Goal: Task Accomplishment & Management: Use online tool/utility

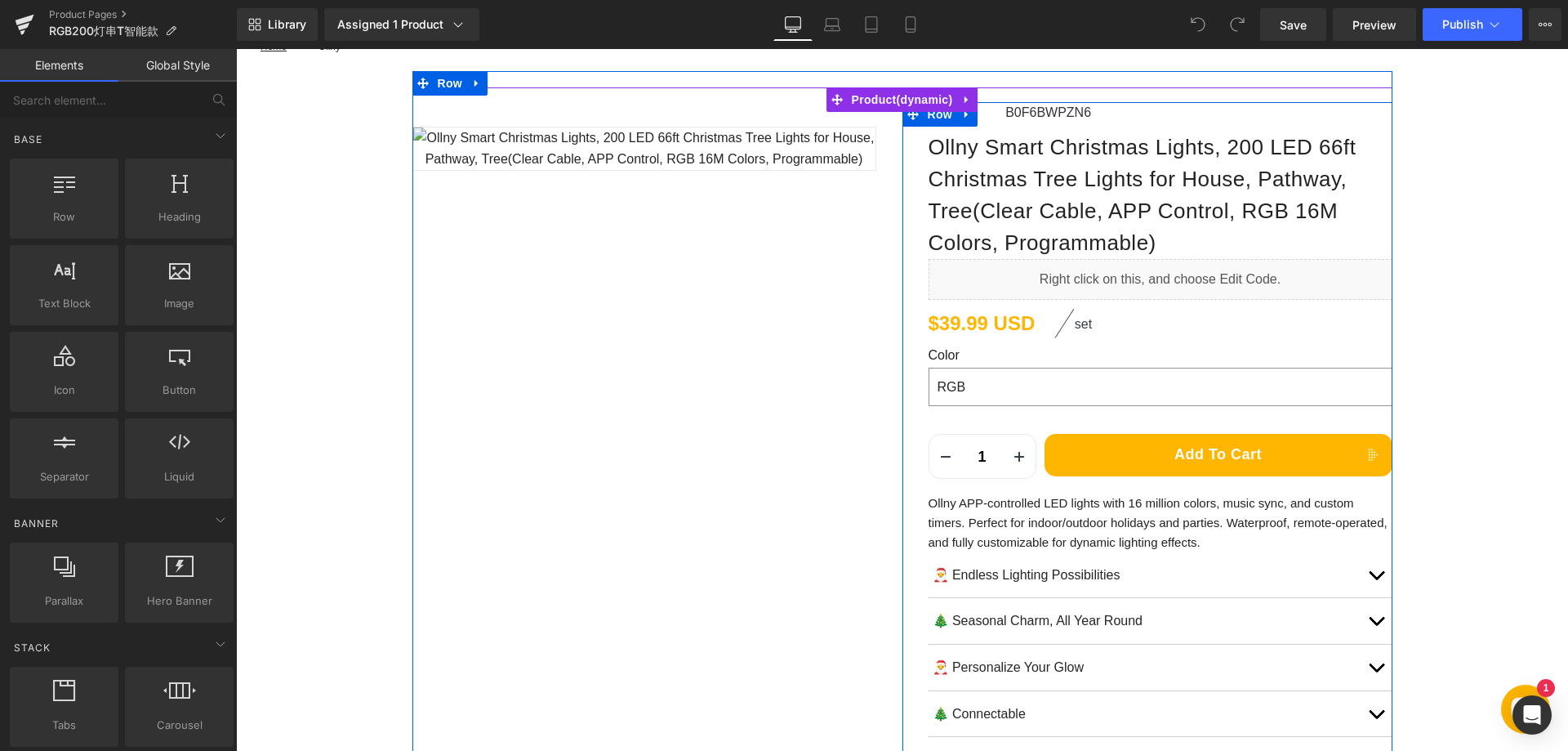
scroll to position [163, 0]
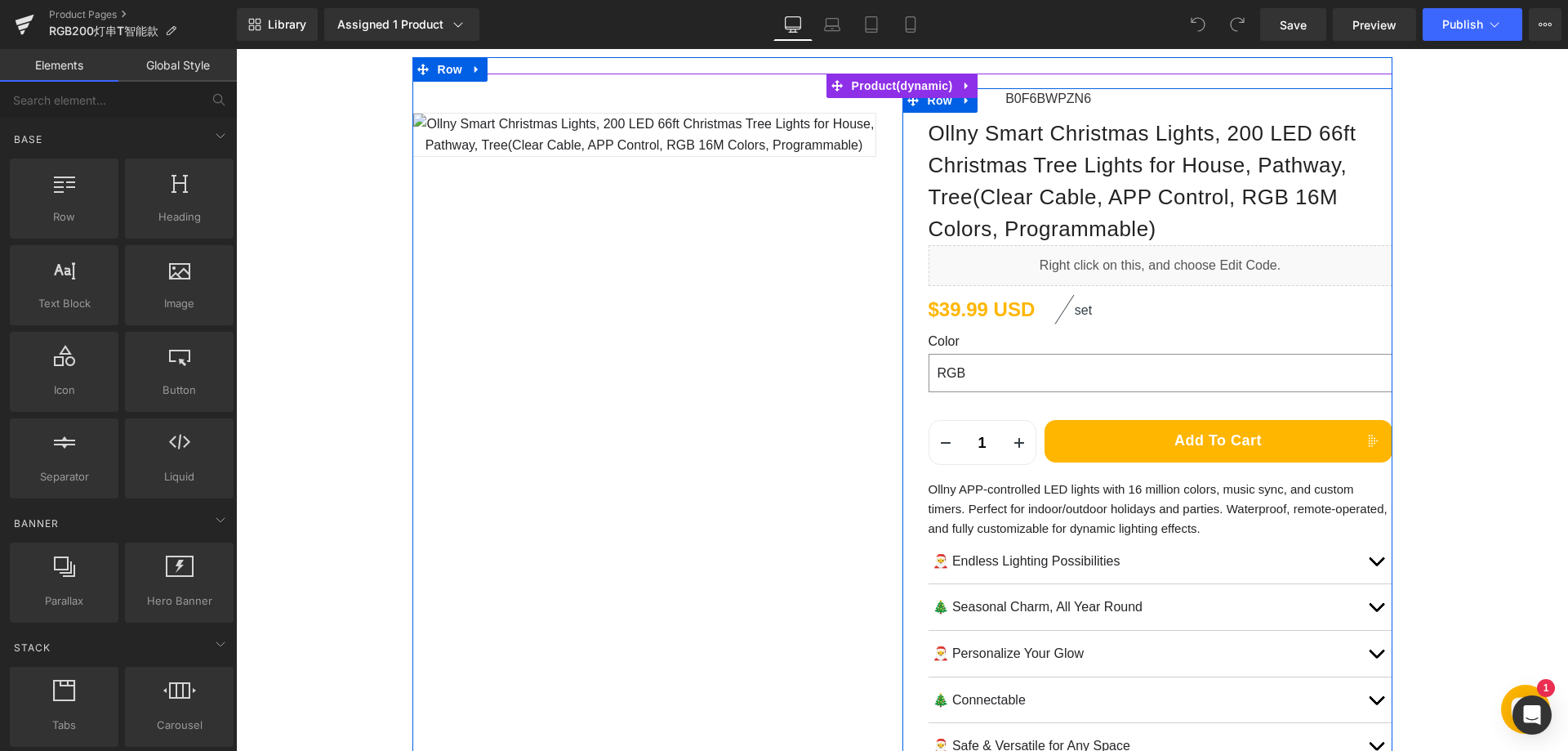
click at [1057, 513] on p "Ollny APP-controlled LED lights with 16 million colors, music sync, and custom …" at bounding box center [1161, 509] width 464 height 59
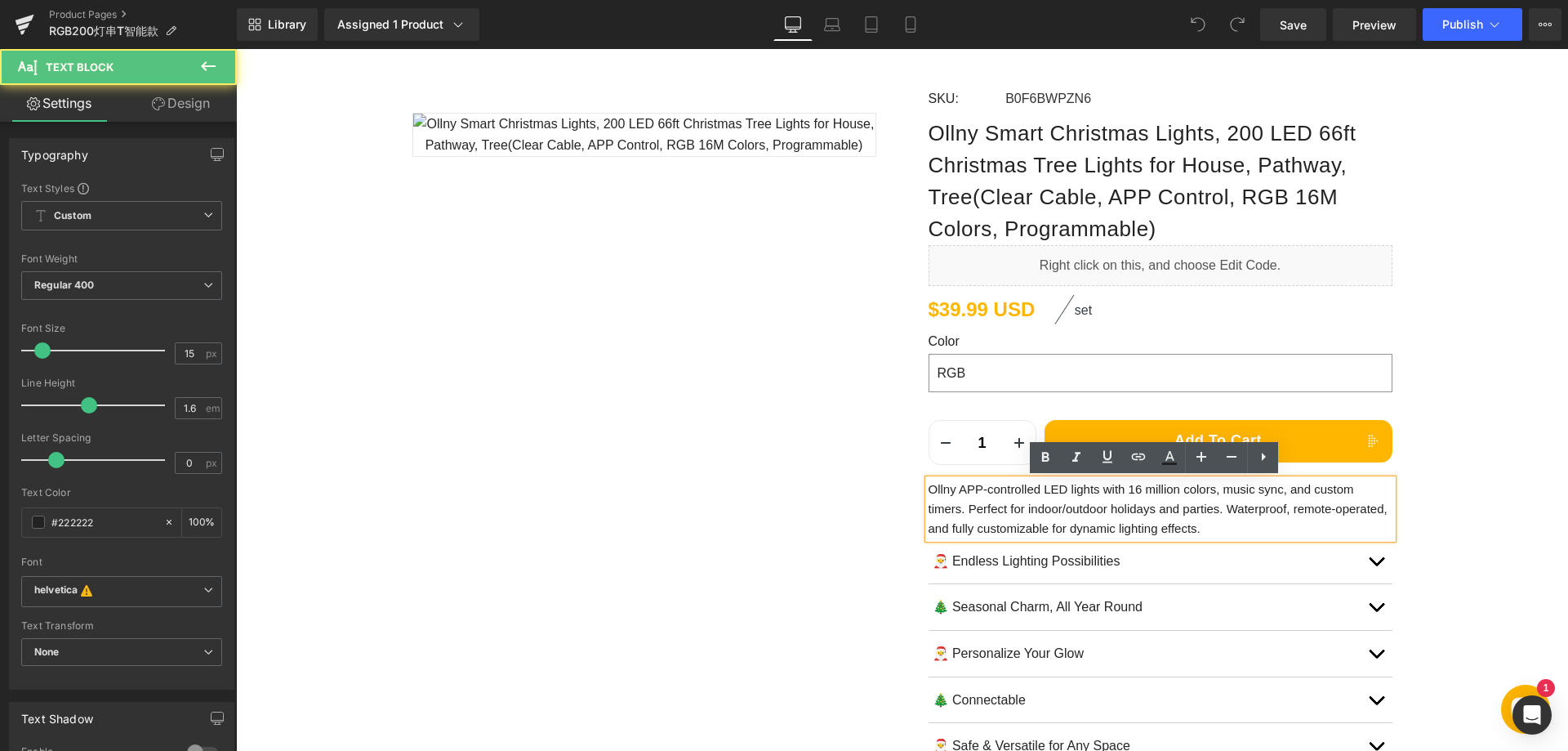
click at [1054, 512] on p "Ollny APP-controlled LED lights with 16 million colors, music sync, and custom …" at bounding box center [1161, 509] width 464 height 59
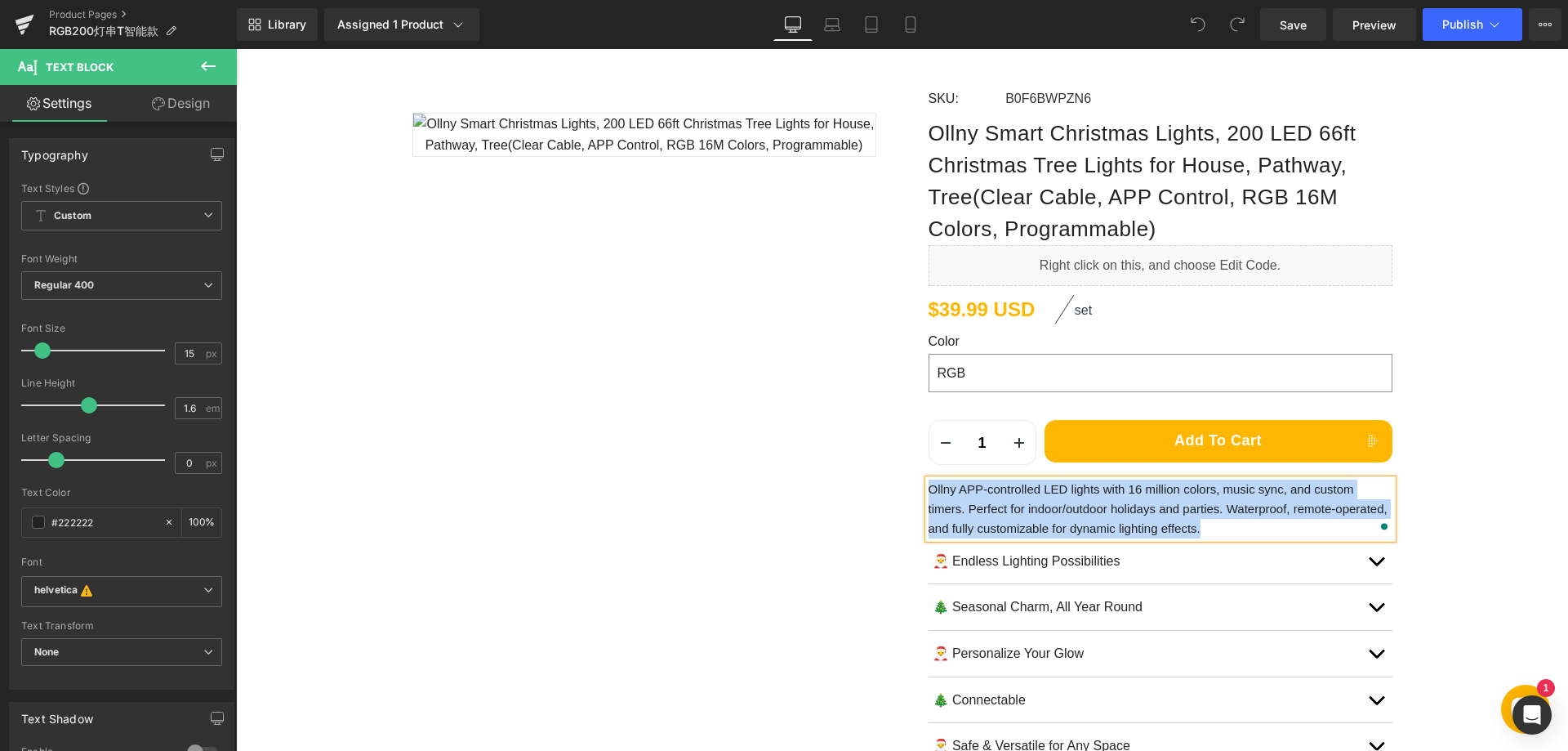
paste div "To enrich screen reader interactions, please activate Accessibility in Grammarl…"
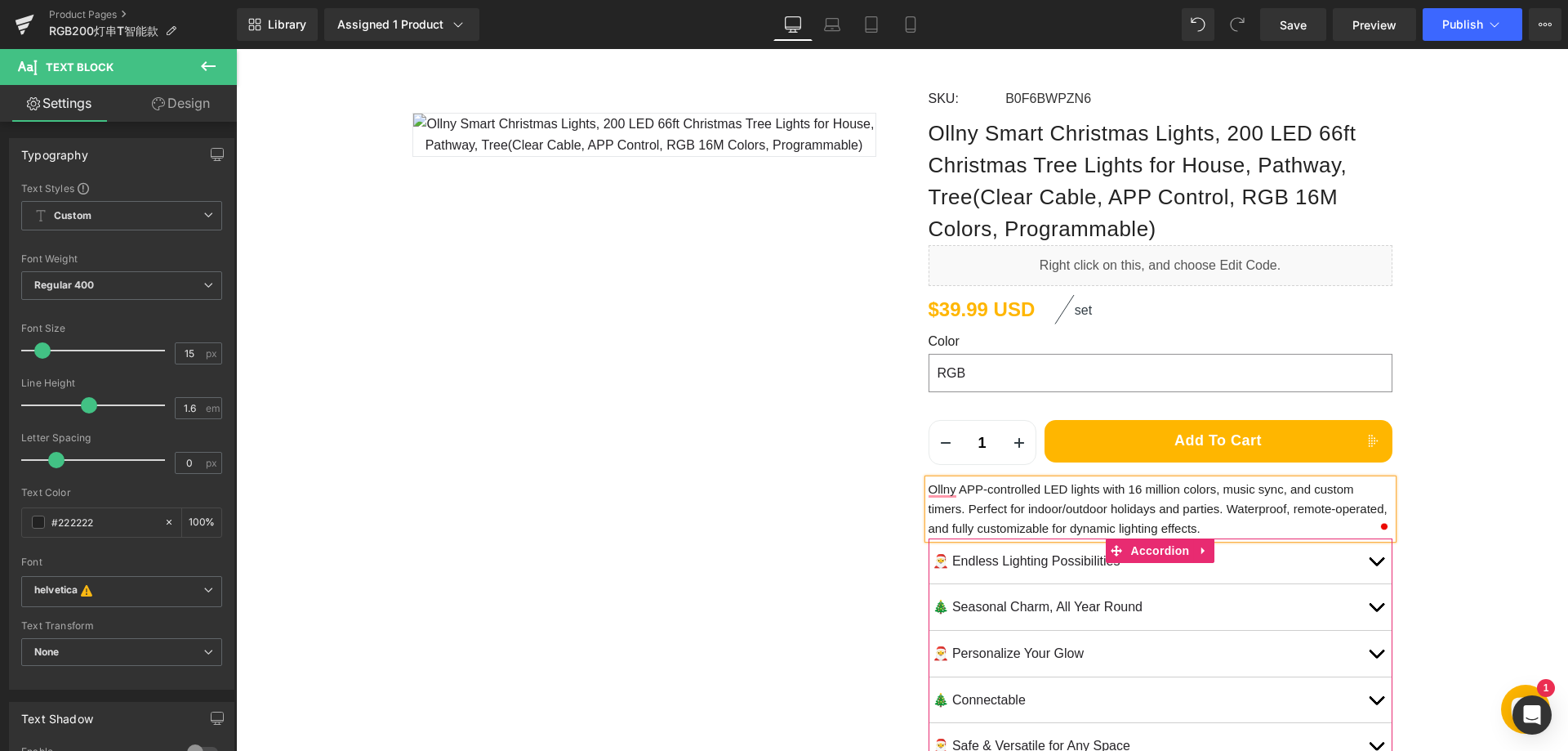
click at [1374, 556] on button "button" at bounding box center [1376, 561] width 33 height 46
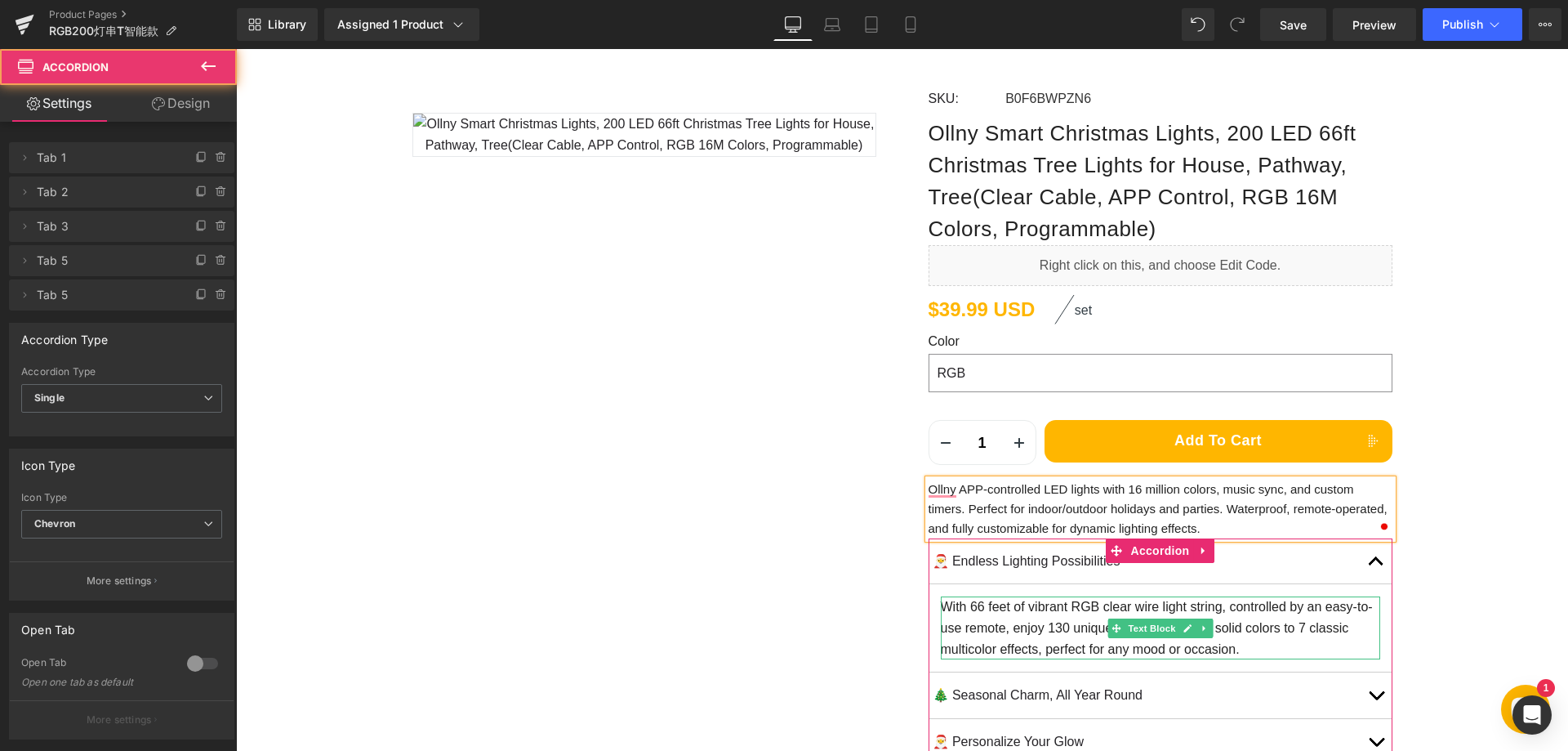
click at [1056, 613] on p "With 66 feet of vibrant RGB clear wire light string, controlled by an easy-to-u…" at bounding box center [1161, 628] width 440 height 63
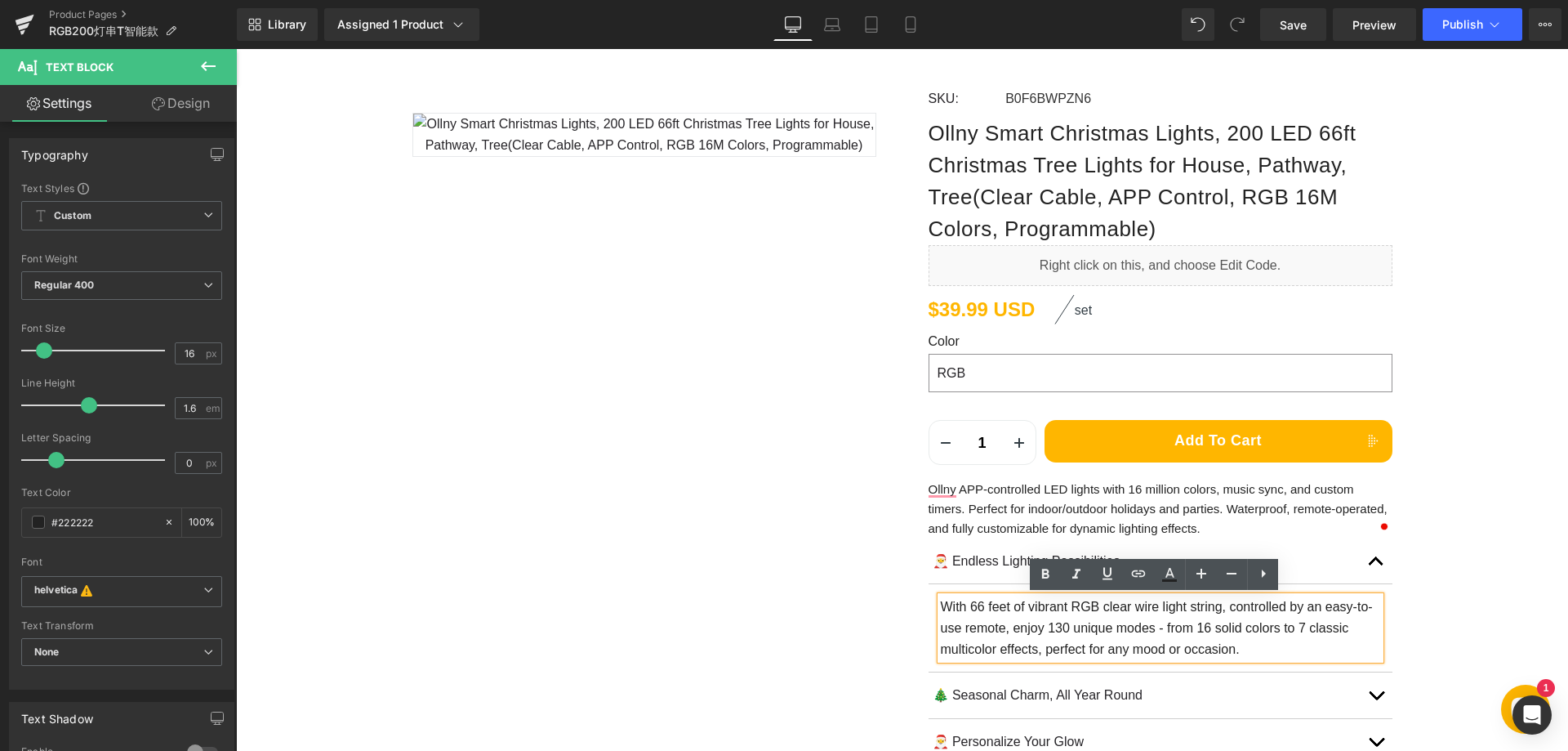
click at [1105, 612] on p "With 66 feet of vibrant RGB clear wire light string, controlled by an easy-to-u…" at bounding box center [1161, 628] width 440 height 63
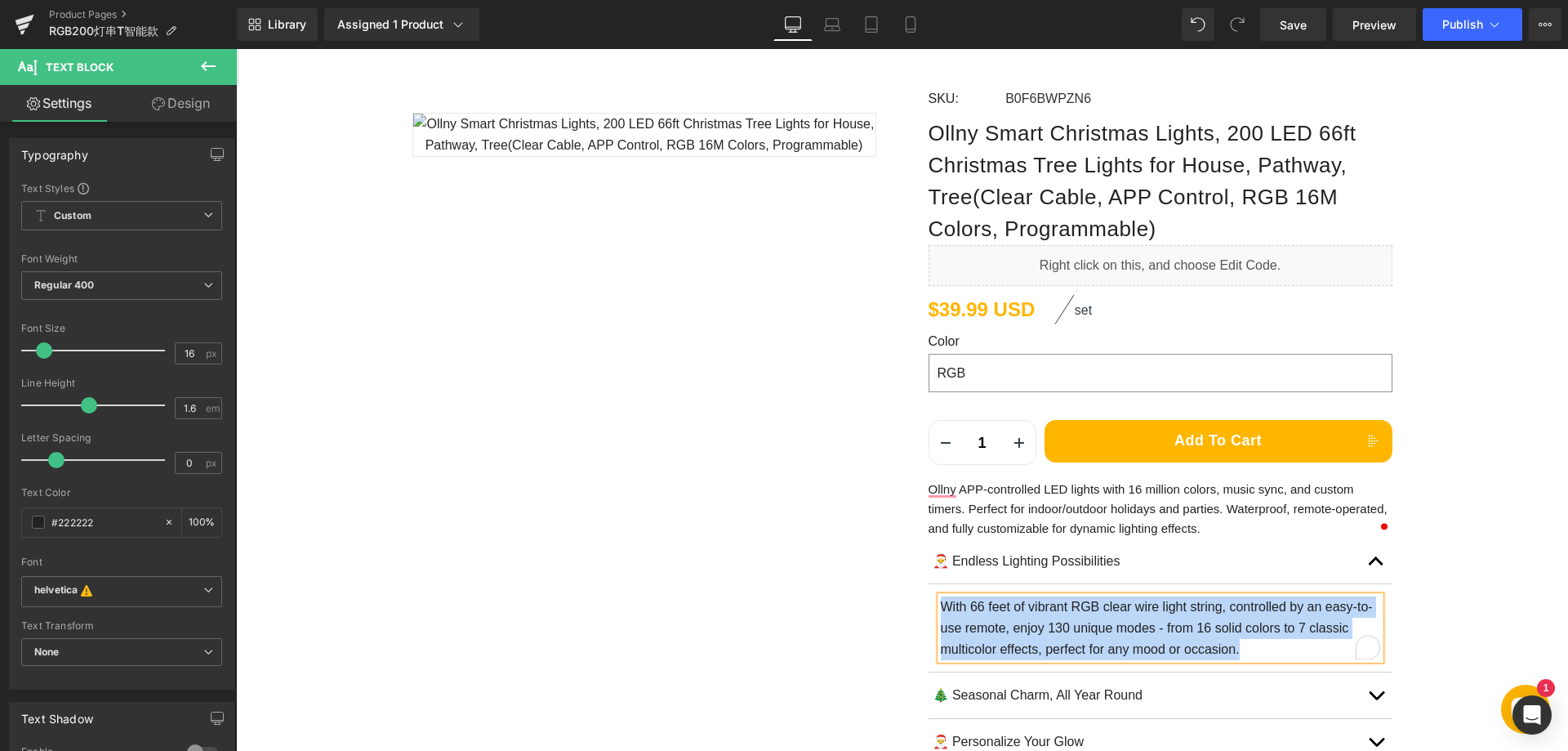
paste div "To enrich screen reader interactions, please activate Accessibility in Grammarl…"
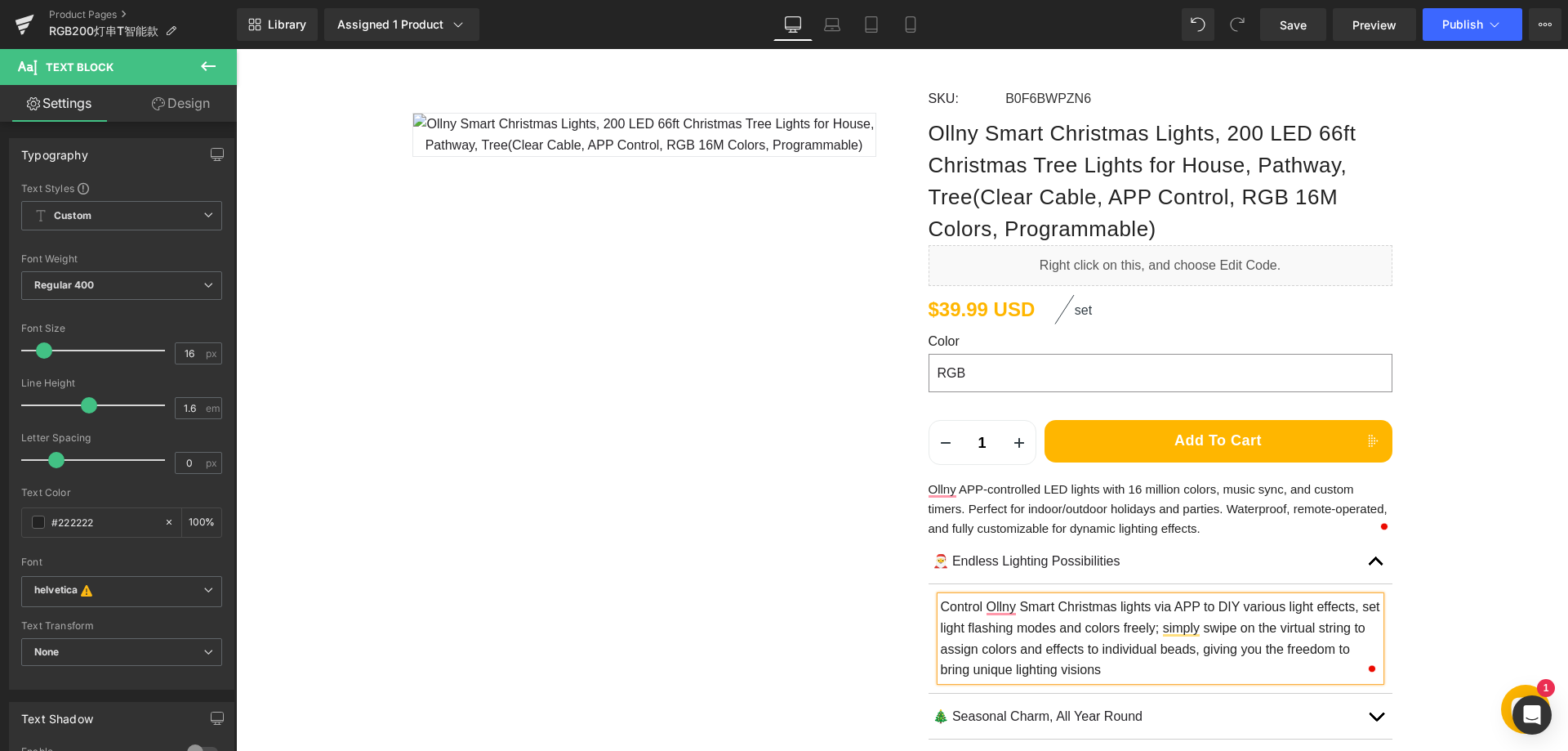
click at [941, 606] on p "Control Ollny Smart Christmas lights via APP to DIY various light effects, set …" at bounding box center [1161, 637] width 440 height 83
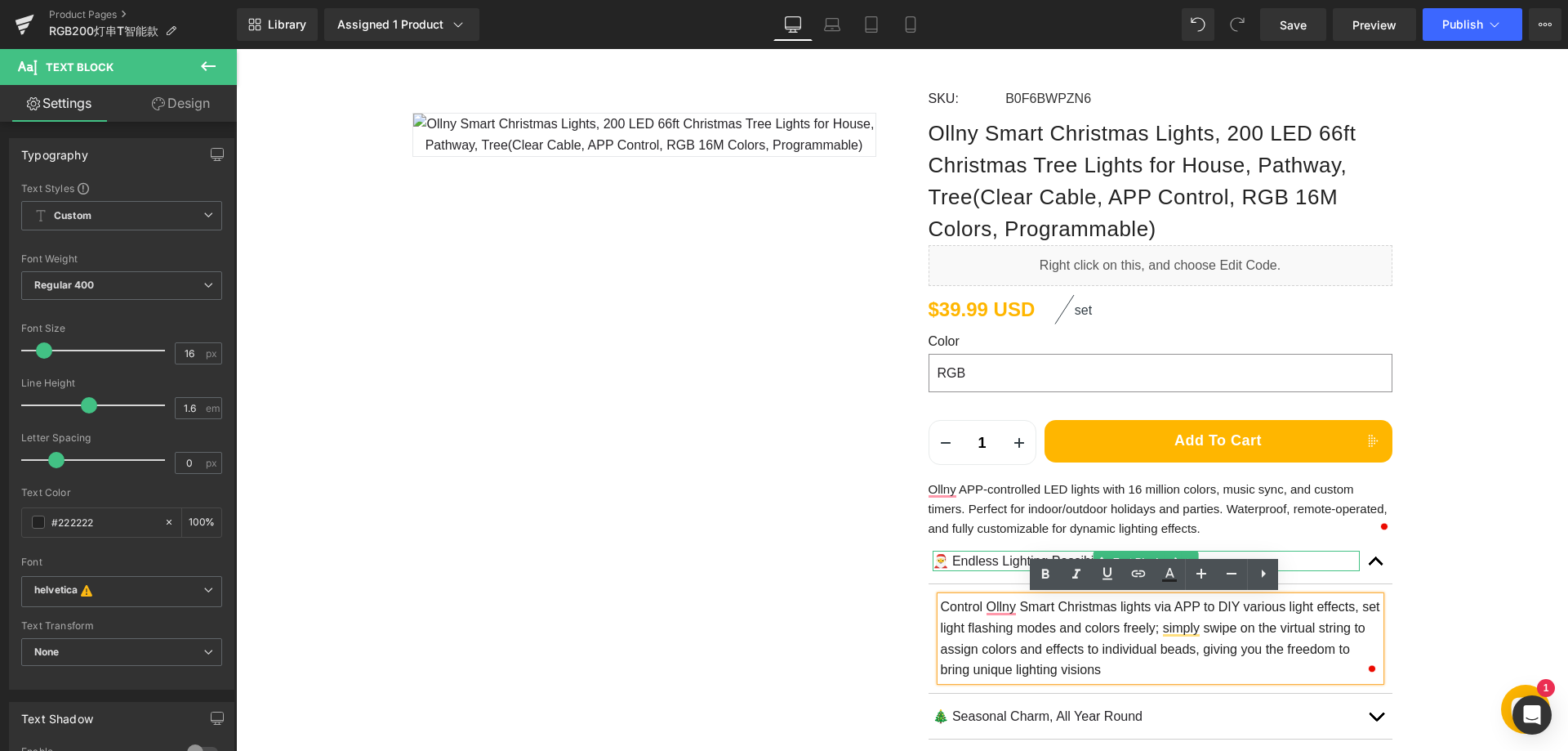
click at [951, 563] on p "🎅 Endless Lighting Possibilities" at bounding box center [1146, 561] width 428 height 21
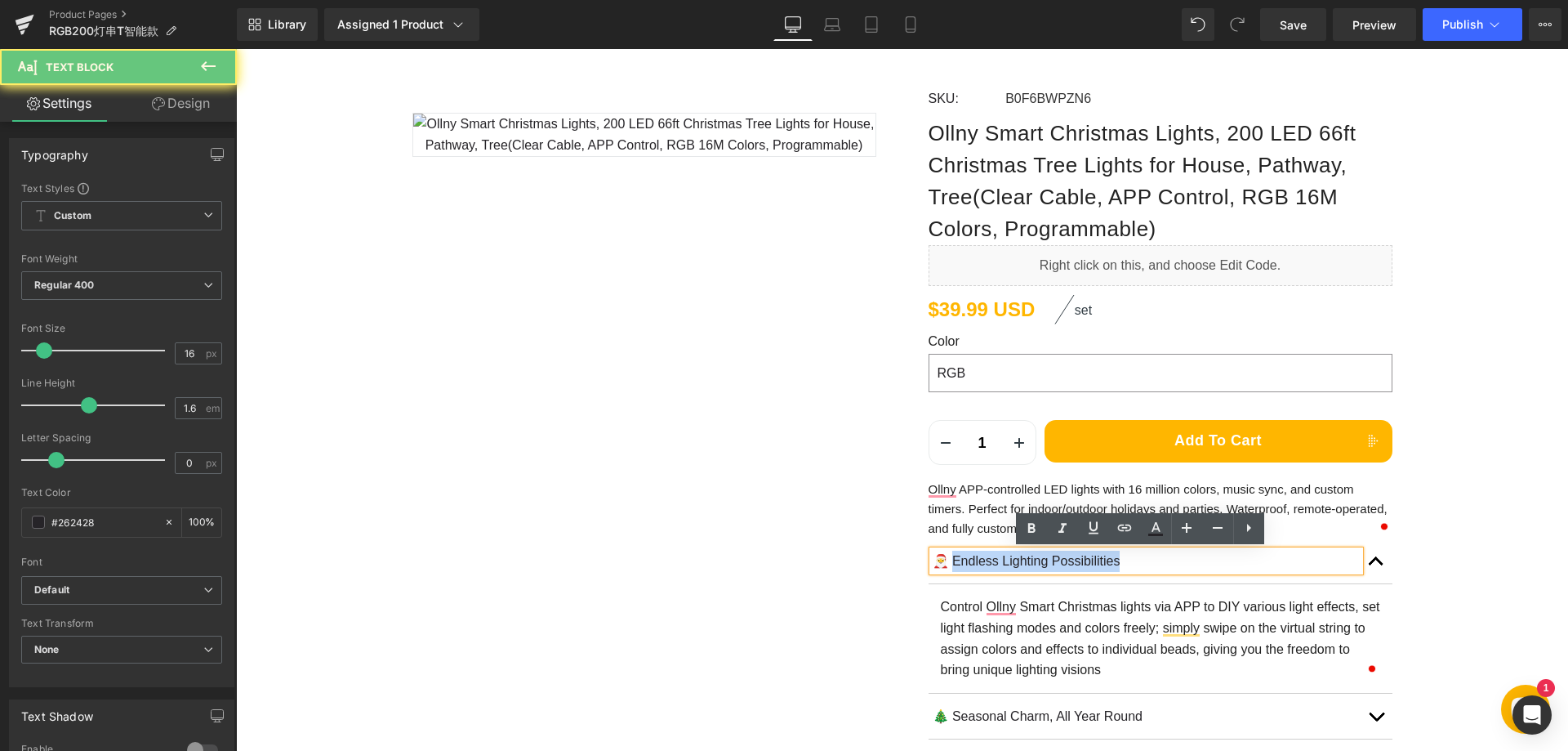
drag, startPoint x: 948, startPoint y: 563, endPoint x: 1137, endPoint y: 564, distance: 189.0
click at [1137, 564] on p "🎅 Endless Lighting Possibilities" at bounding box center [1146, 561] width 428 height 21
paste div
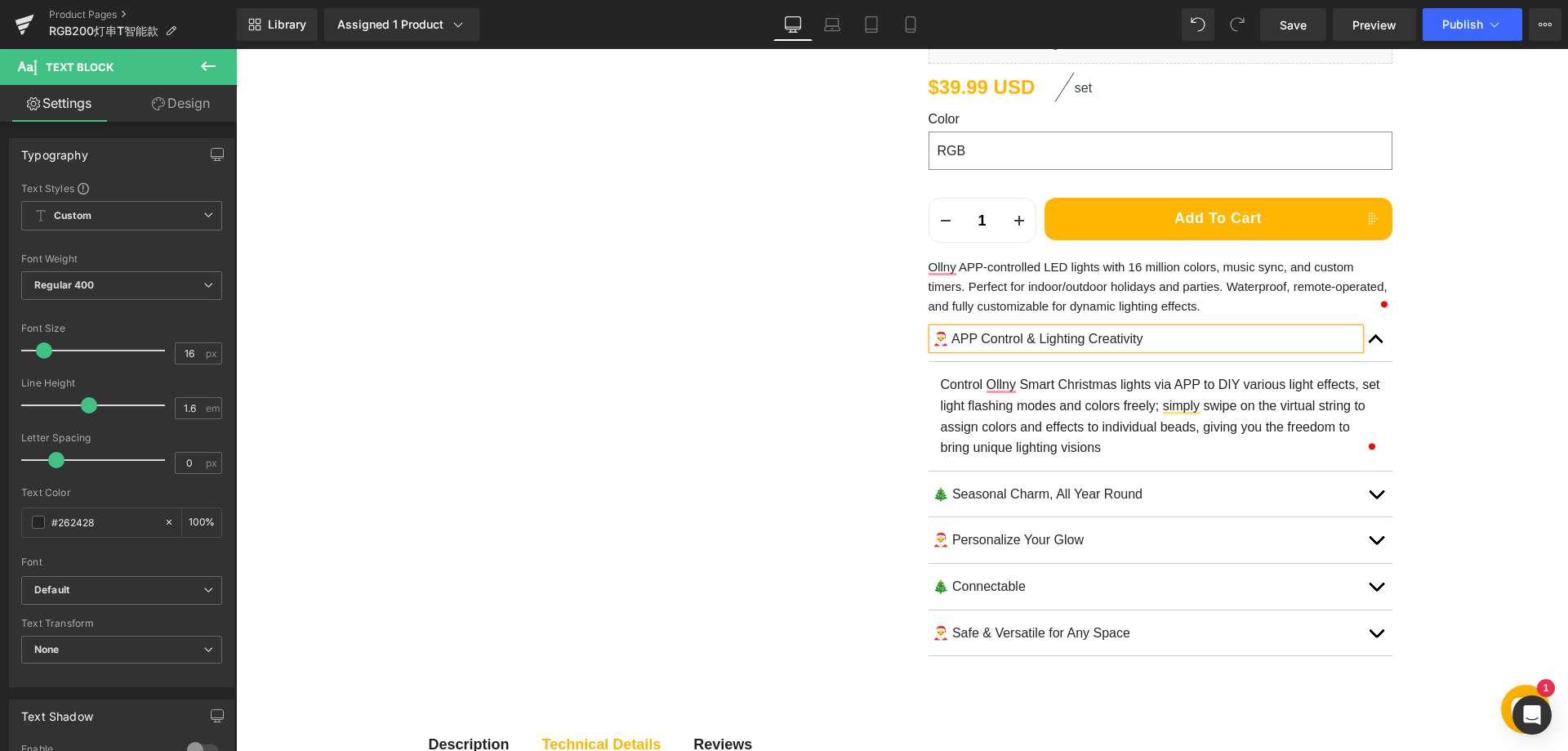
scroll to position [408, 0]
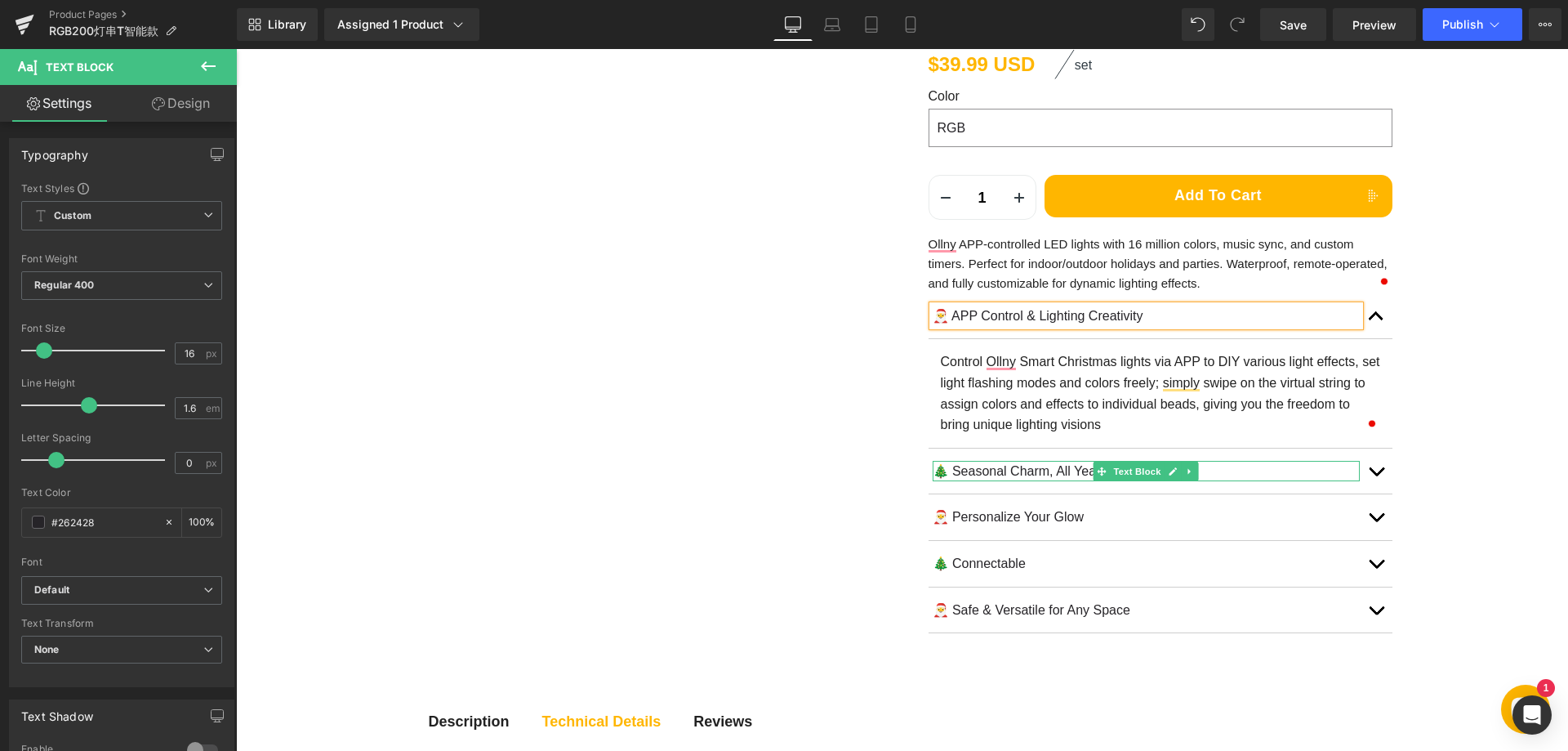
click at [964, 467] on p "🎄 Seasonal Charm, All Year Round" at bounding box center [1146, 471] width 428 height 21
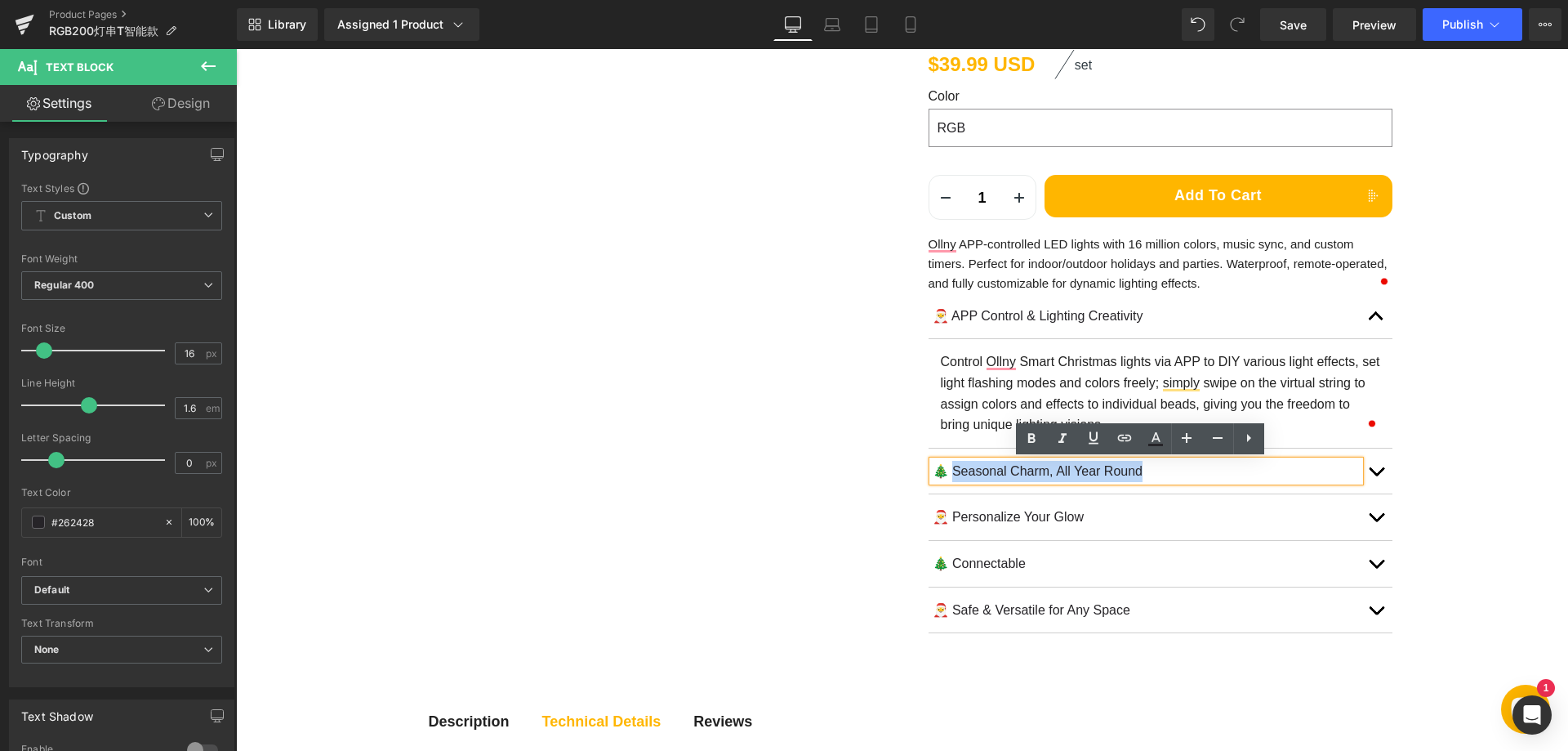
drag, startPoint x: 944, startPoint y: 468, endPoint x: 1190, endPoint y: 471, distance: 246.0
click at [1190, 471] on p "🎄 Seasonal Charm, All Year Round" at bounding box center [1146, 471] width 428 height 21
paste div
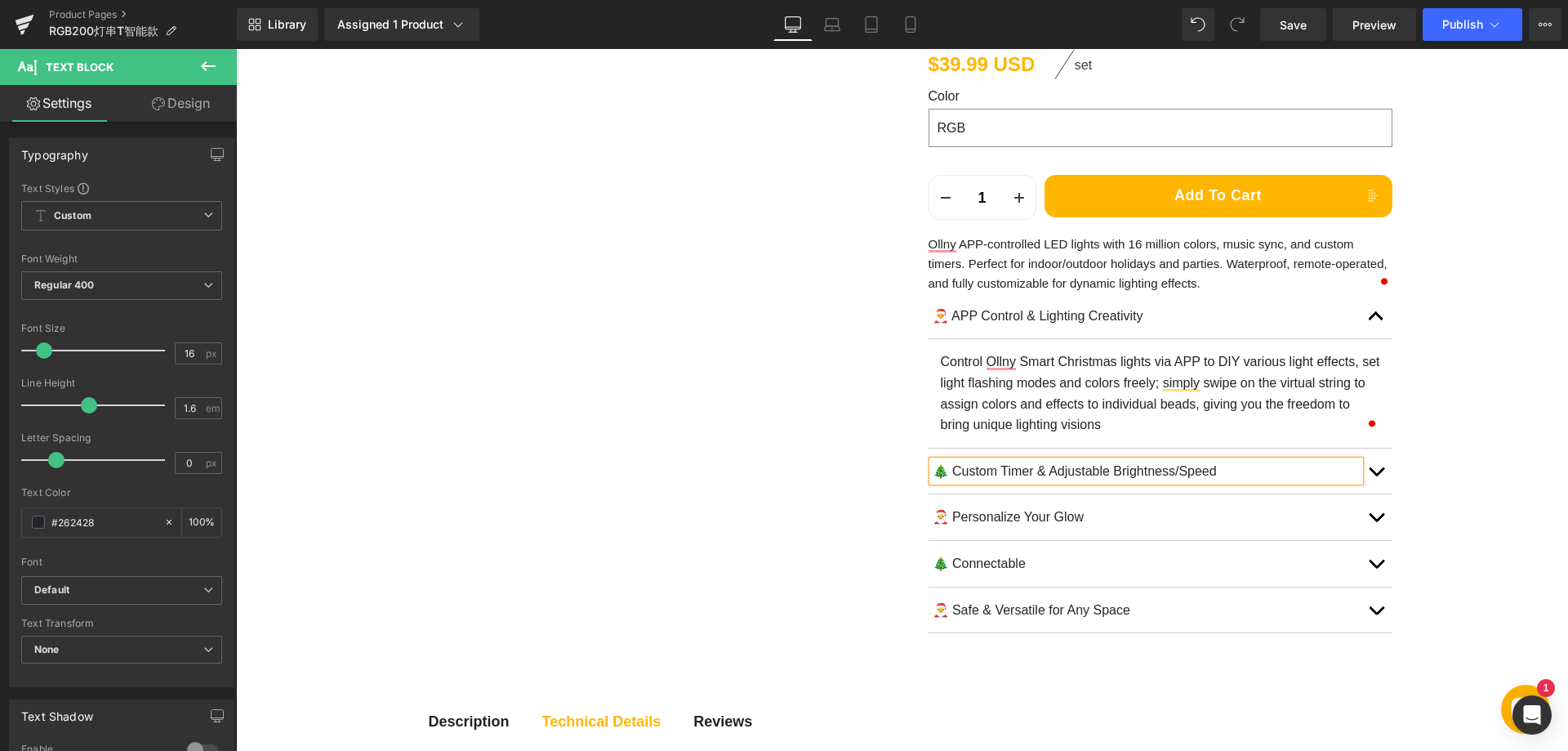
click at [1376, 475] on button "button" at bounding box center [1376, 471] width 33 height 46
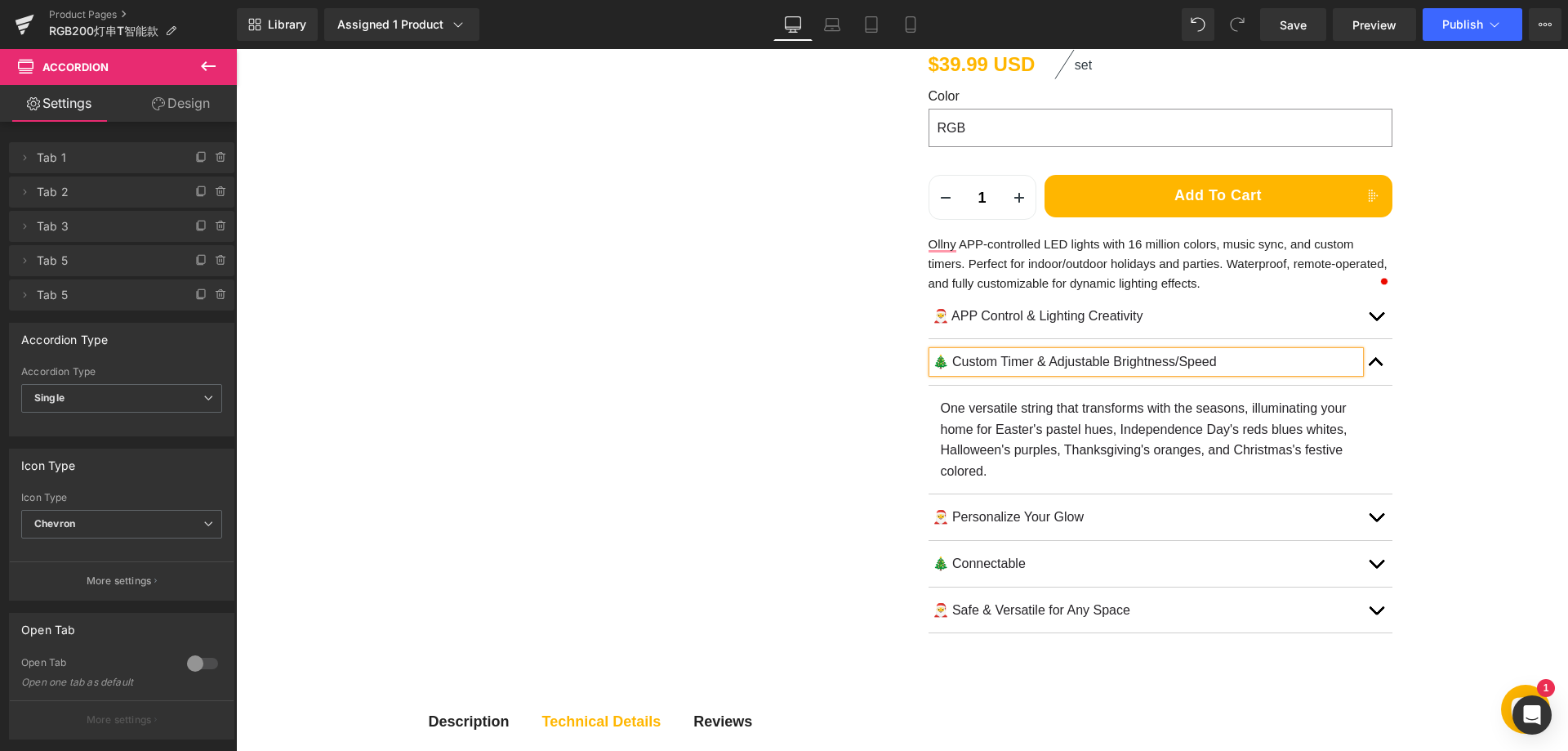
click at [236, 49] on div at bounding box center [236, 49] width 0 height 0
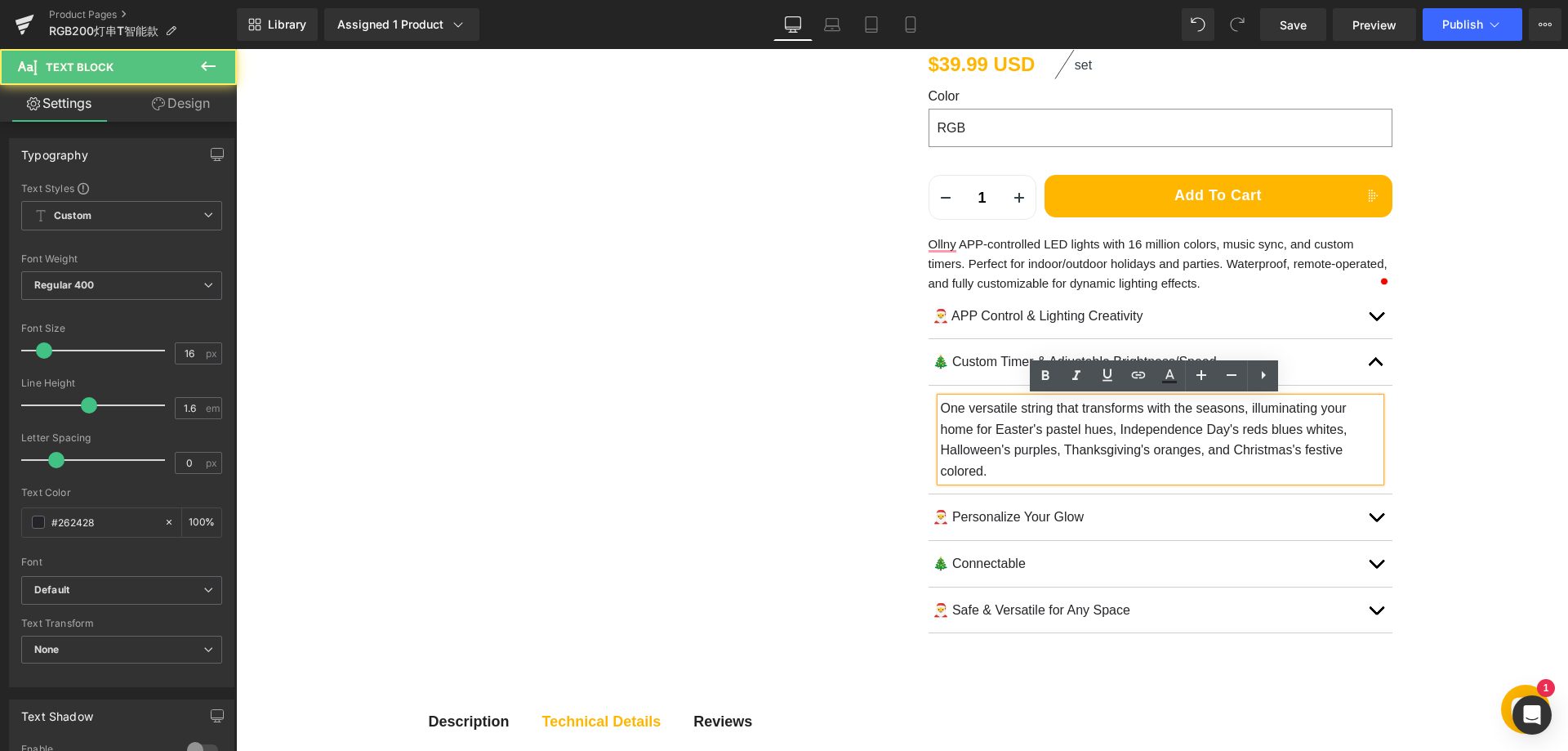
click at [989, 416] on p "One versatile string that transforms with the seasons, illuminating your home f…" at bounding box center [1161, 439] width 440 height 83
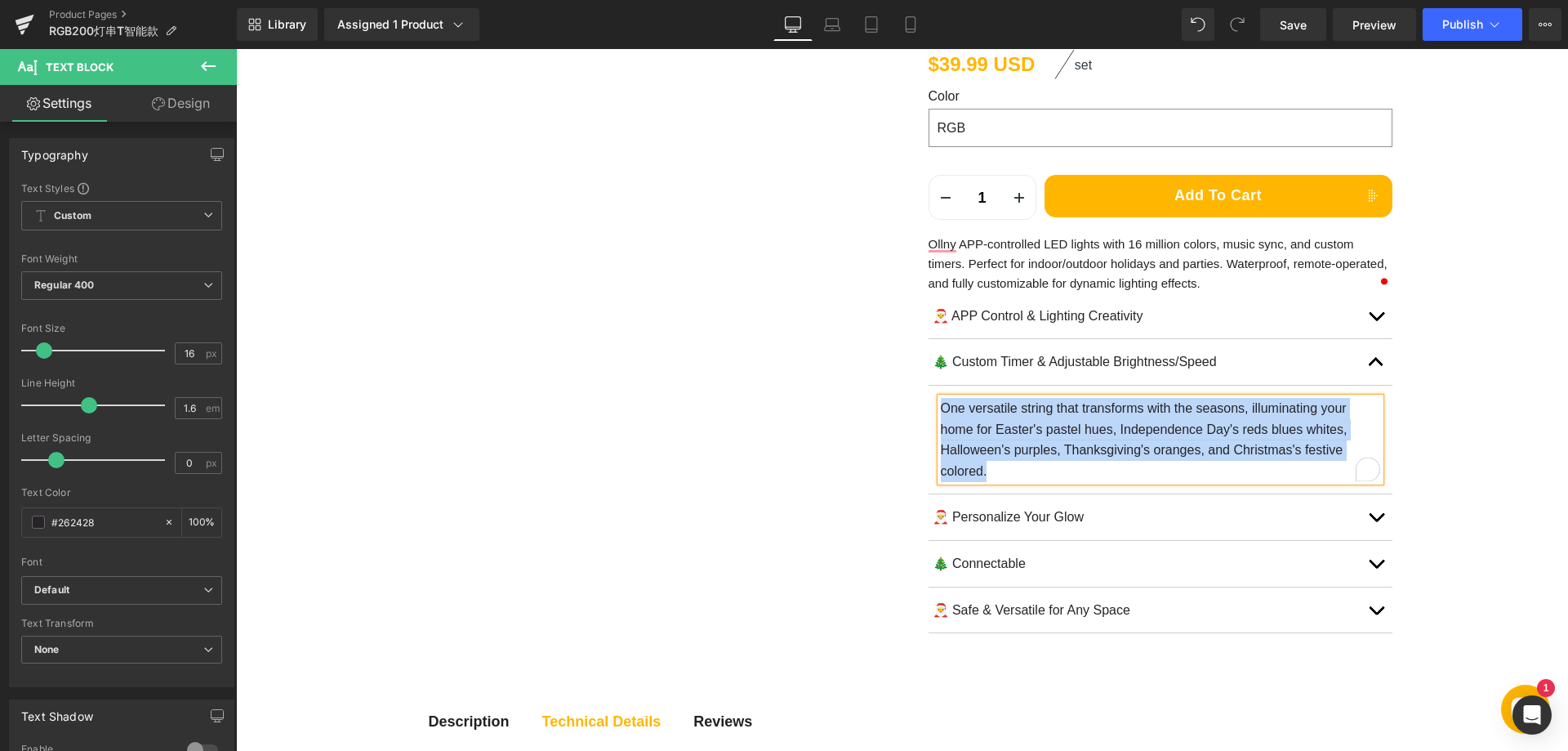
paste div "To enrich screen reader interactions, please activate Accessibility in Grammarl…"
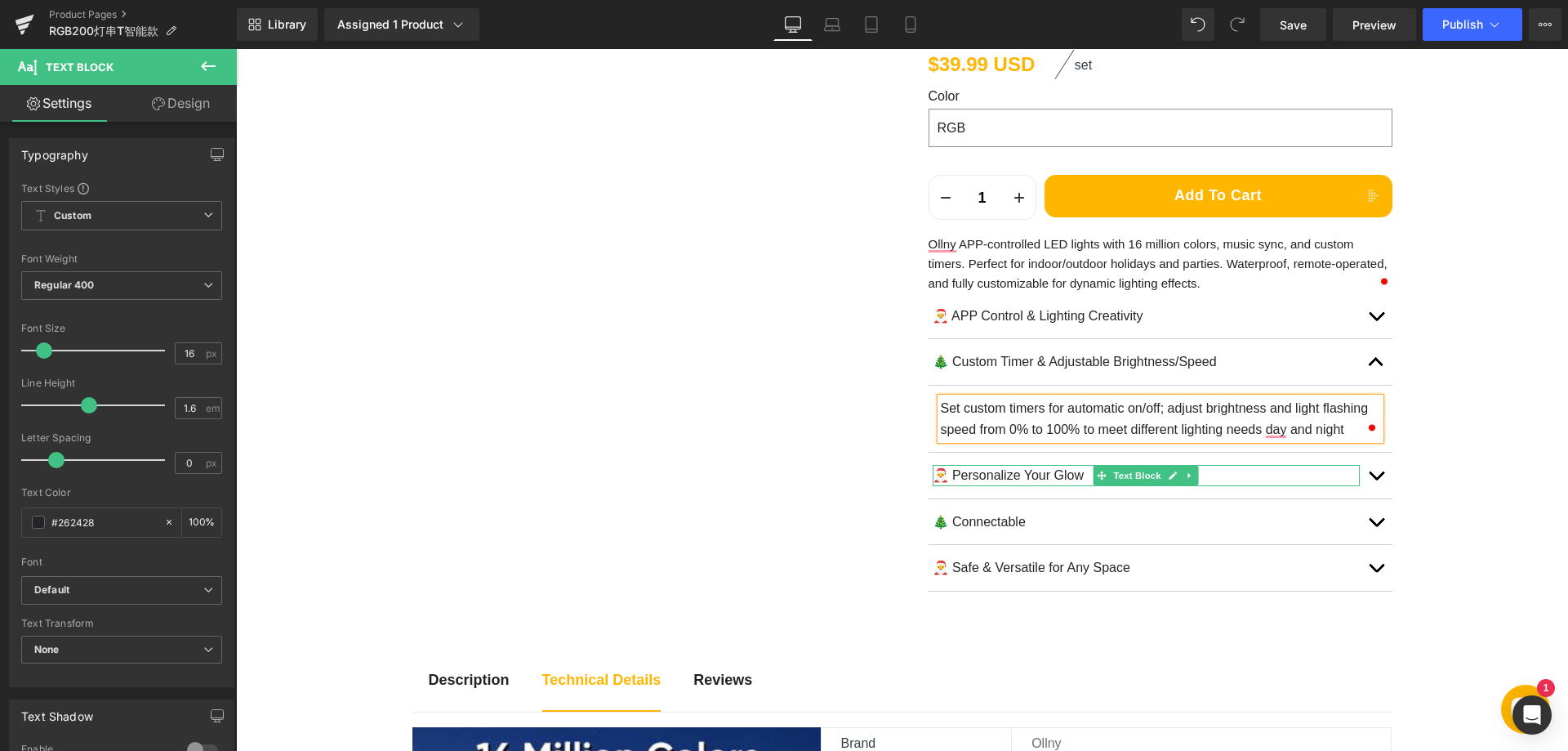
click at [994, 475] on p "🎅 Personalize Your Glow" at bounding box center [1146, 475] width 428 height 21
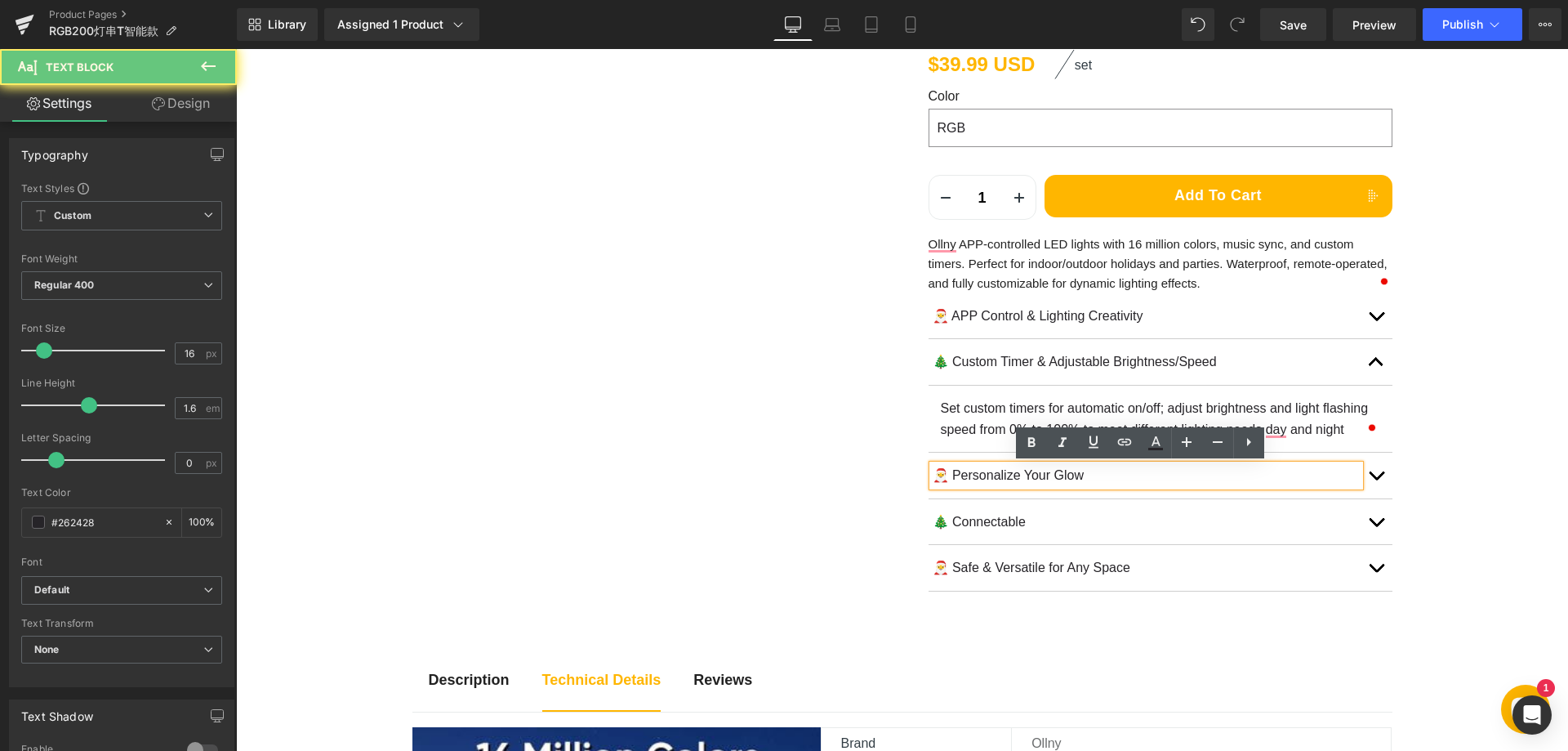
click at [994, 475] on p "🎅 Personalize Your Glow" at bounding box center [1146, 475] width 428 height 21
click at [951, 473] on p "🎅 Personalize Your Glow" at bounding box center [1146, 475] width 428 height 21
drag, startPoint x: 949, startPoint y: 474, endPoint x: 1083, endPoint y: 467, distance: 134.2
click at [1083, 467] on p "🎅 Personalize Your Glow" at bounding box center [1146, 475] width 428 height 21
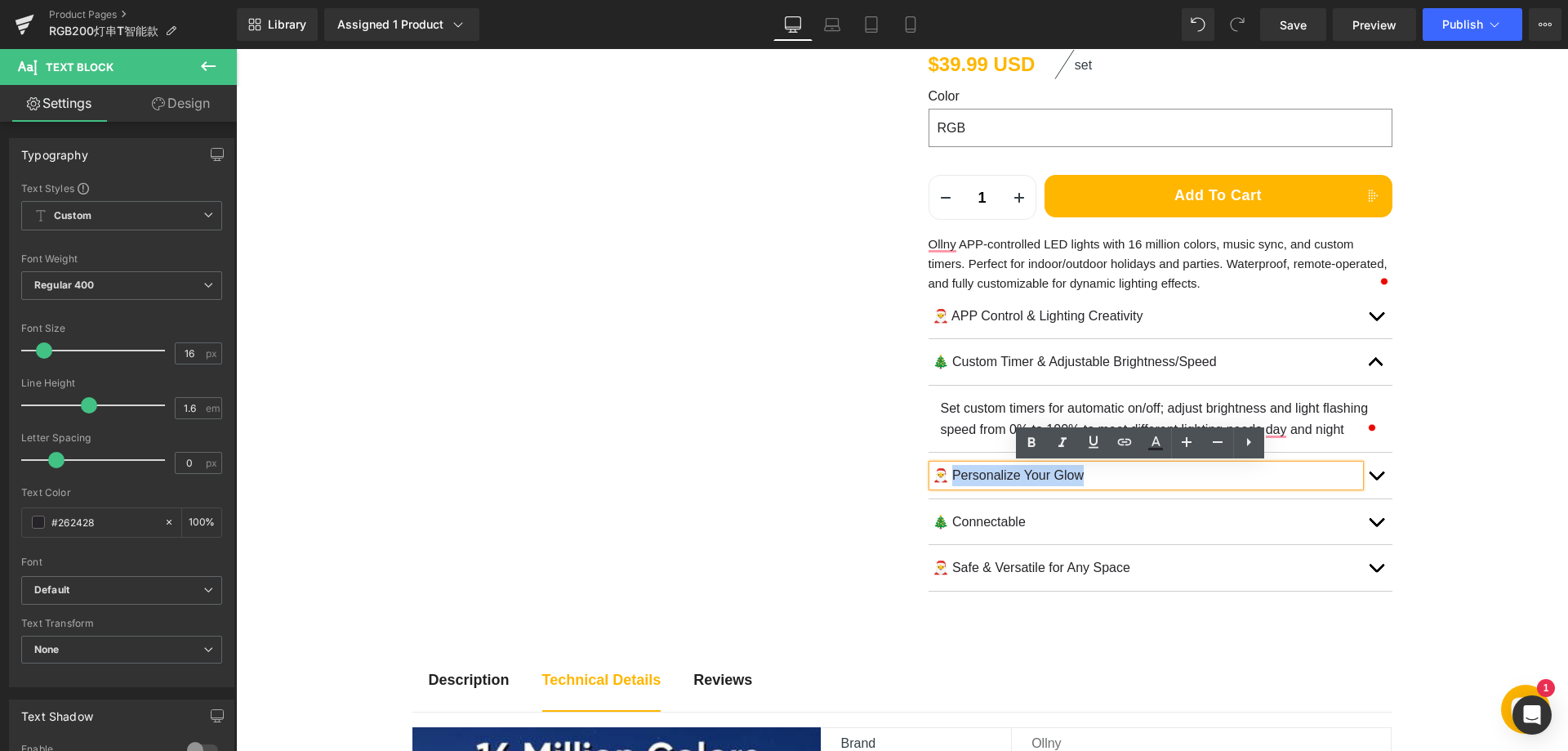
paste div
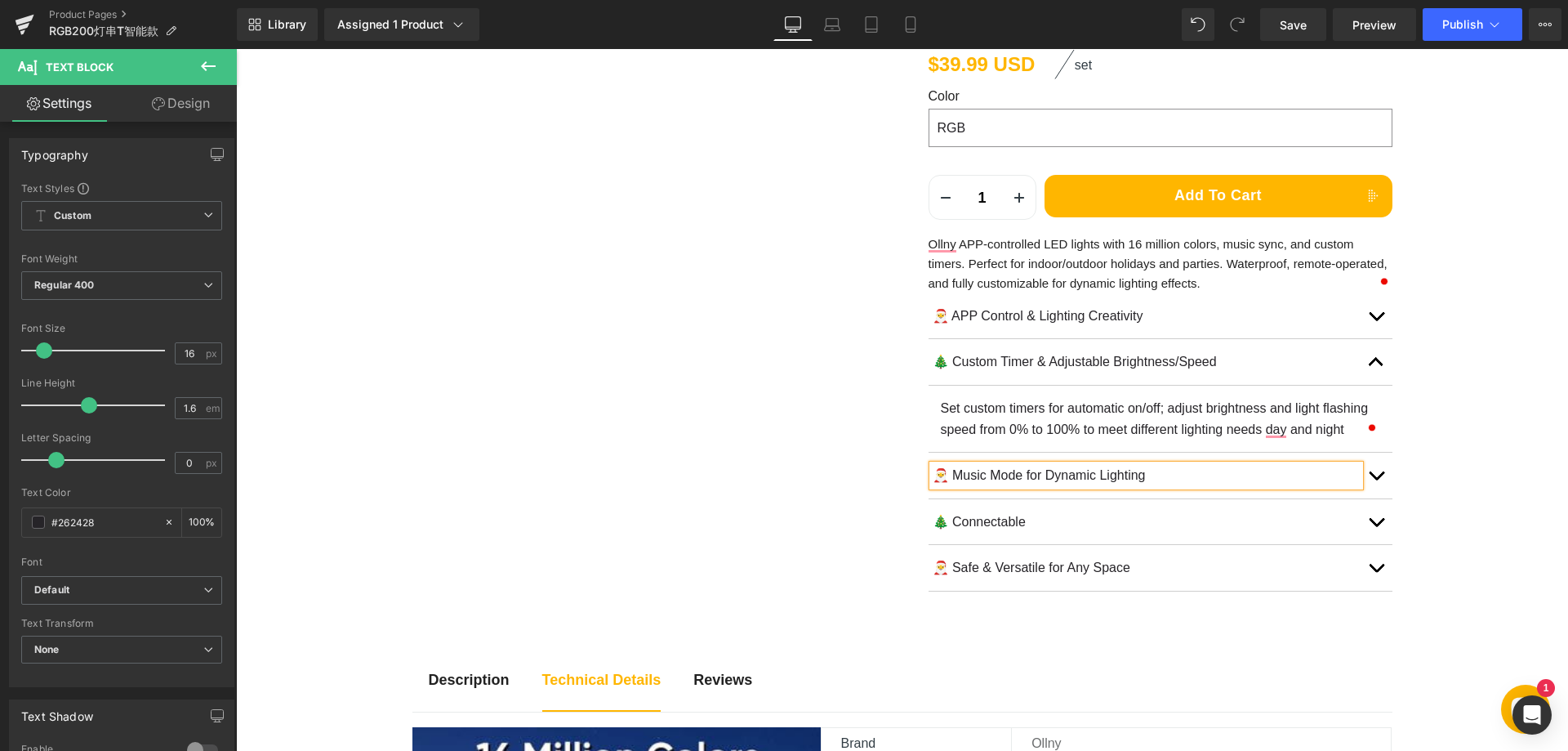
click at [1383, 479] on button "button" at bounding box center [1376, 475] width 33 height 46
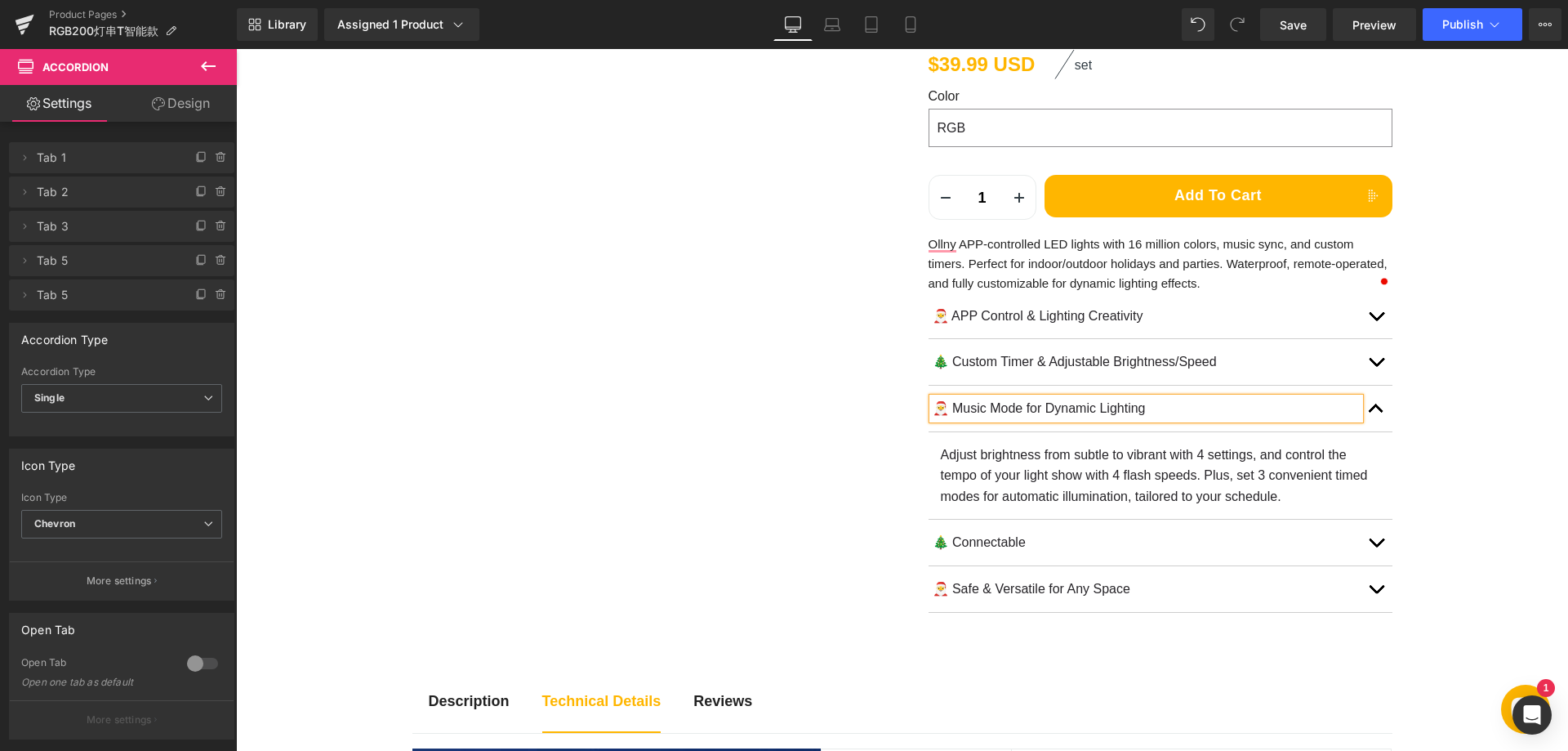
click at [990, 465] on p "Adjust brightness from subtle to vibrant with 4 settings, and control the tempo…" at bounding box center [1161, 476] width 440 height 63
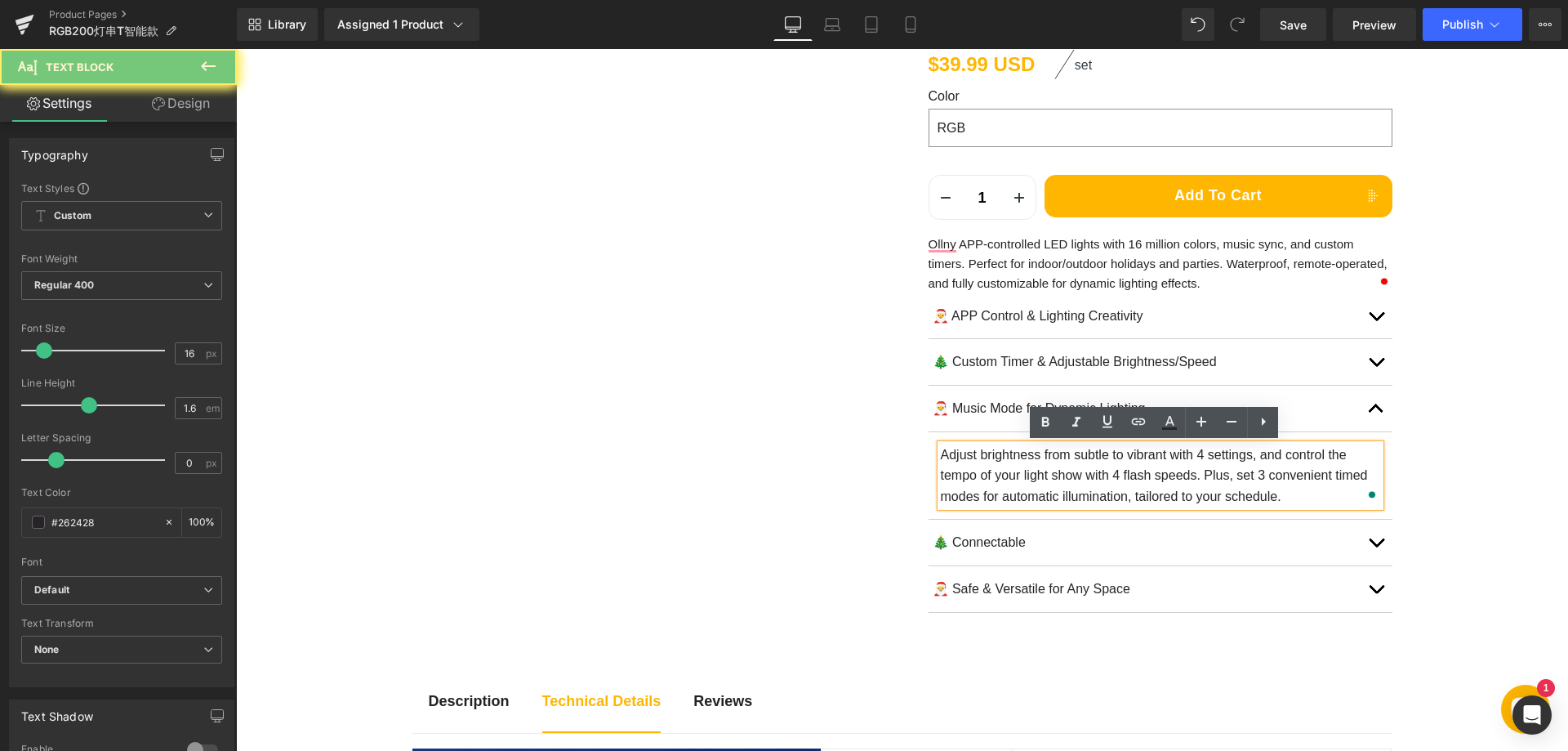
click at [1007, 467] on p "Adjust brightness from subtle to vibrant with 4 settings, and control the tempo…" at bounding box center [1161, 476] width 440 height 63
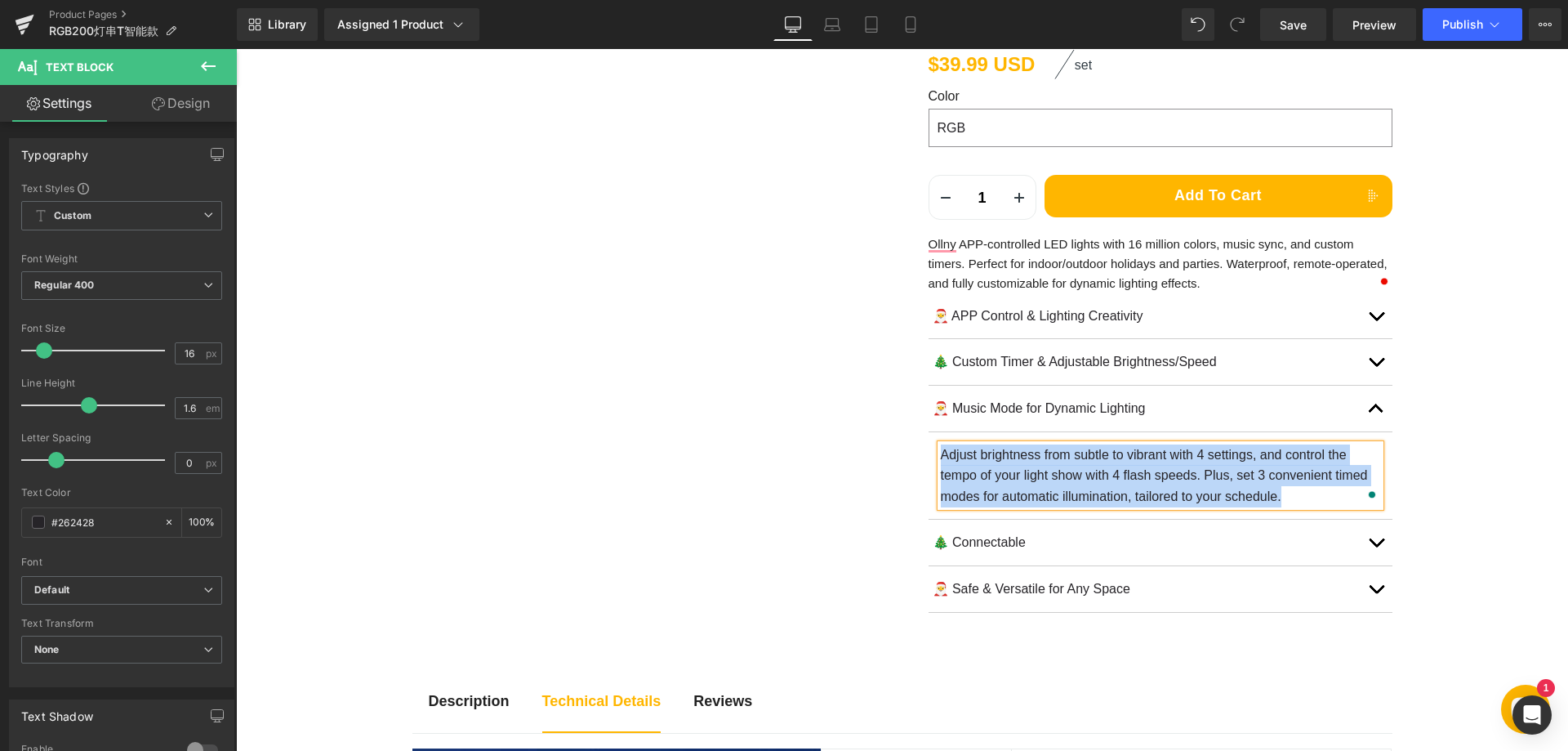
paste div "To enrich screen reader interactions, please activate Accessibility in Grammarl…"
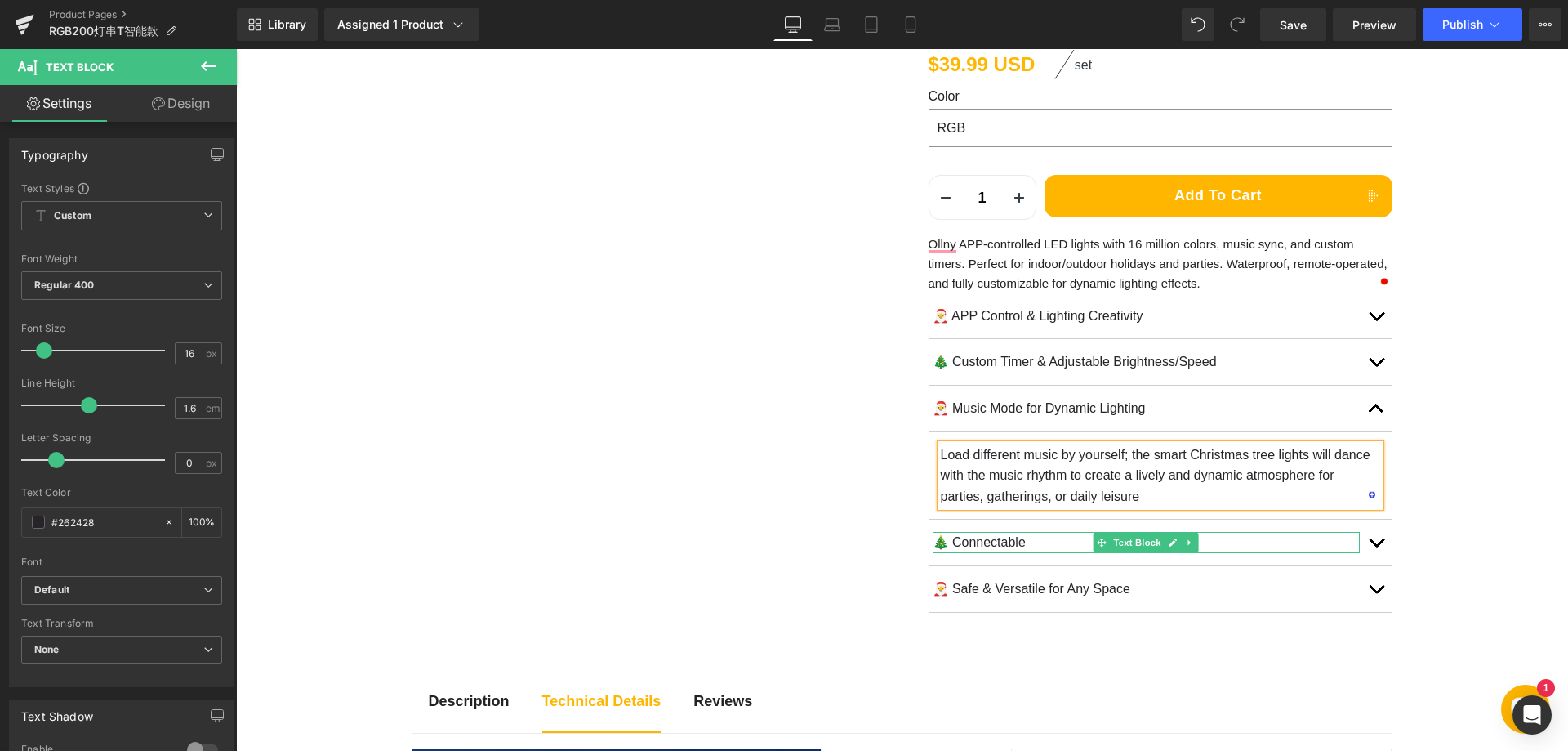
click at [993, 543] on p "🎄 Connectable" at bounding box center [1146, 542] width 428 height 21
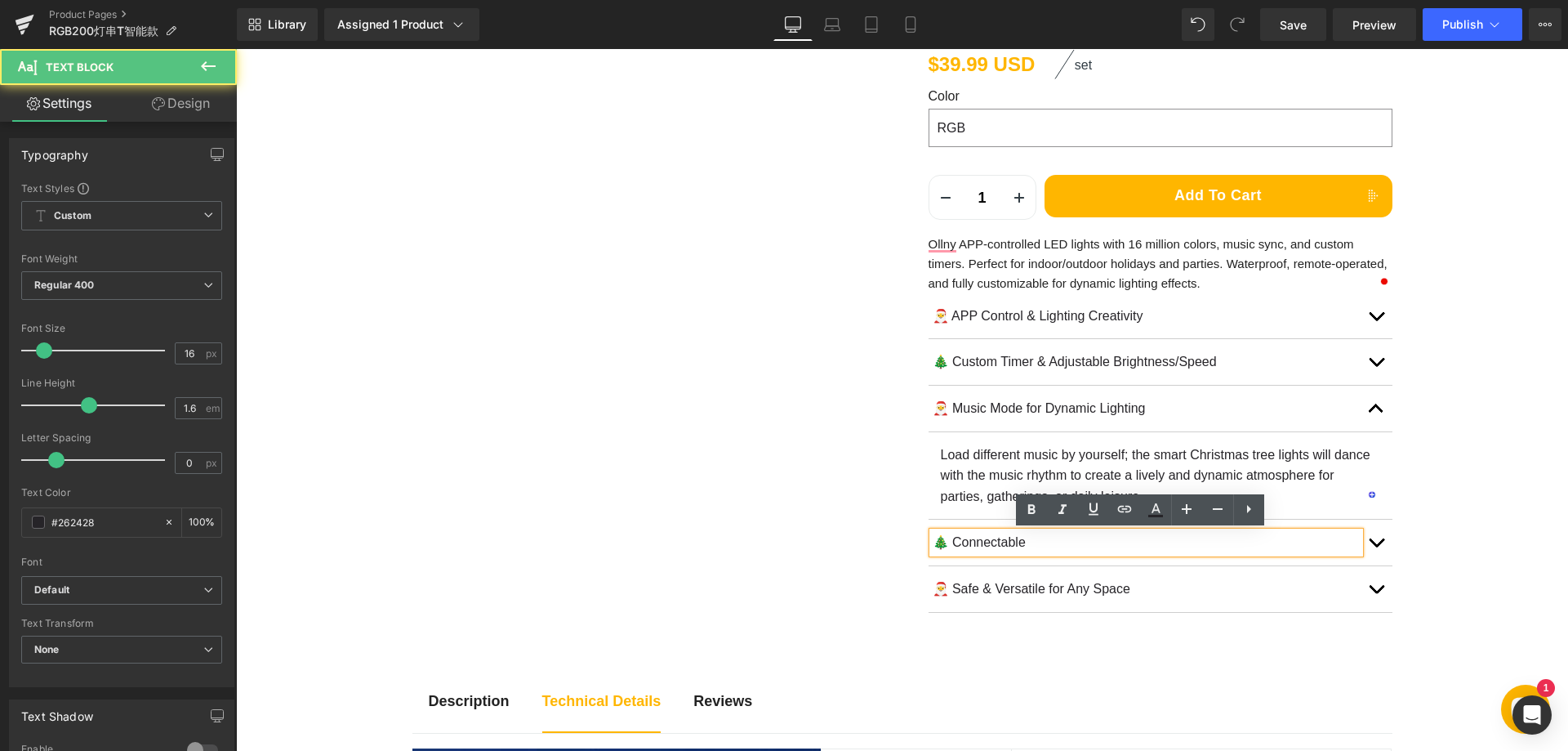
click at [966, 539] on p "🎄 Connectable" at bounding box center [1146, 542] width 428 height 21
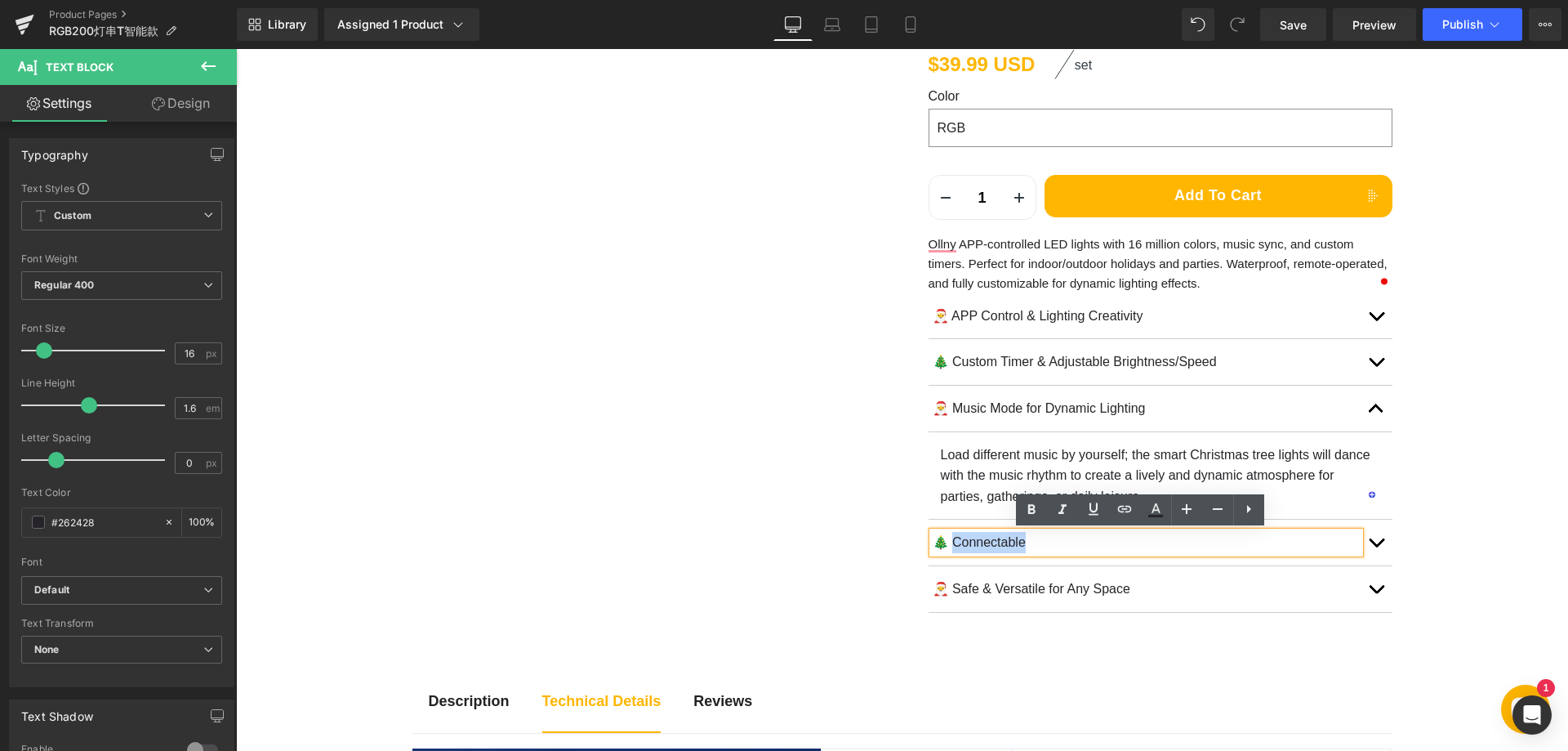
drag, startPoint x: 947, startPoint y: 541, endPoint x: 1056, endPoint y: 536, distance: 109.1
click at [1056, 536] on p "🎄 Connectable" at bounding box center [1146, 542] width 428 height 21
paste div
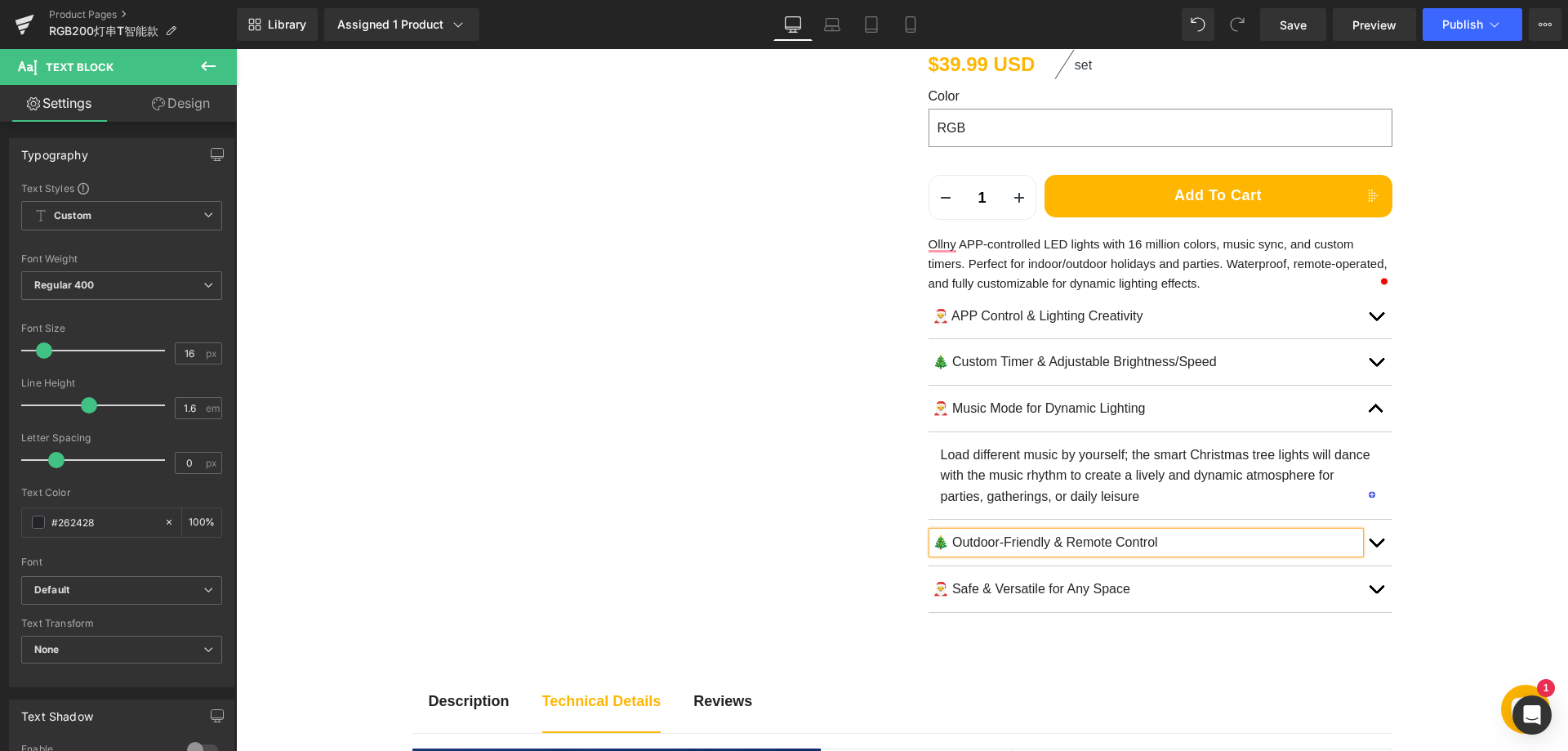
click at [1373, 547] on button "button" at bounding box center [1376, 542] width 33 height 46
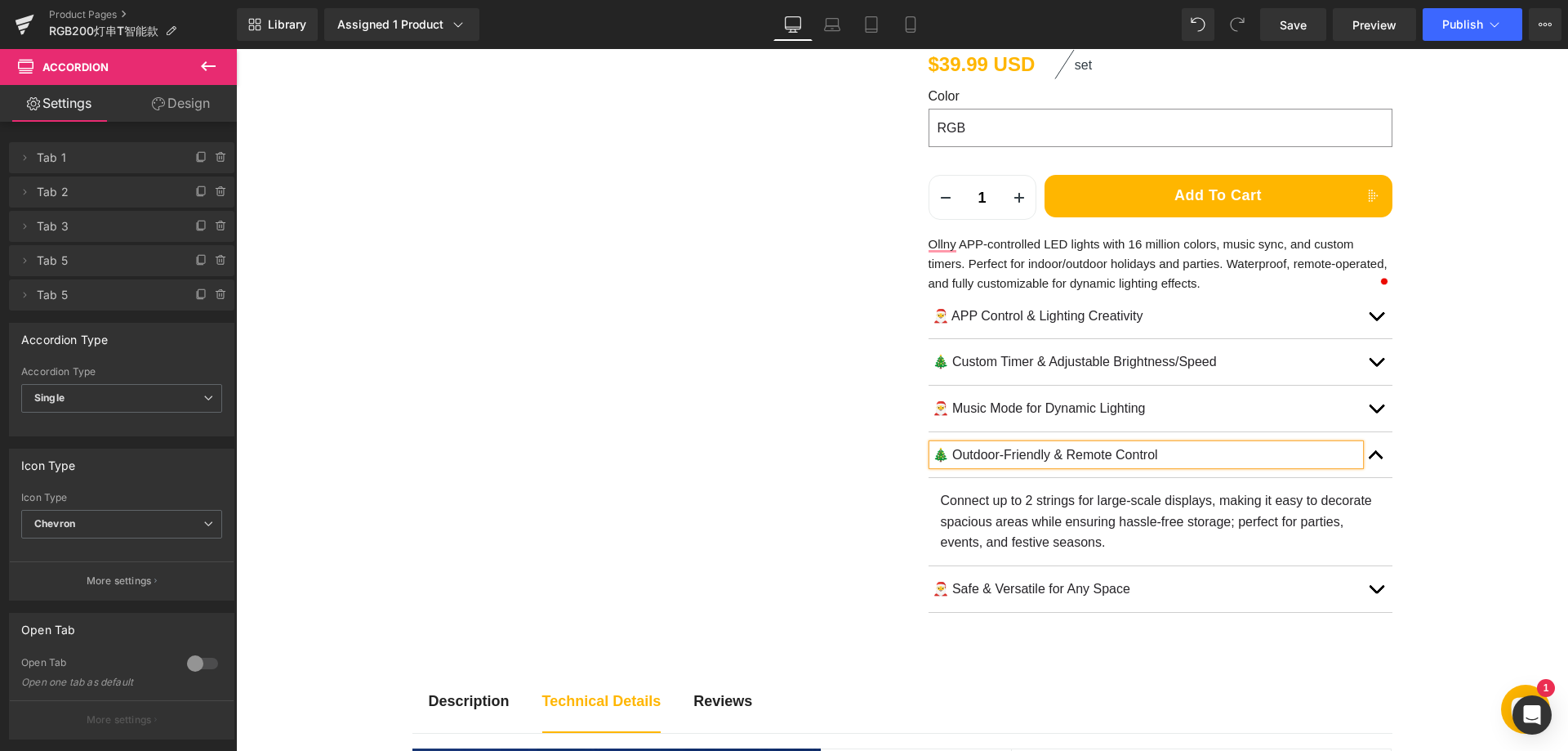
click at [1050, 512] on p "Connect up to 2 strings for large-scale displays, making it easy to decorate sp…" at bounding box center [1161, 522] width 440 height 63
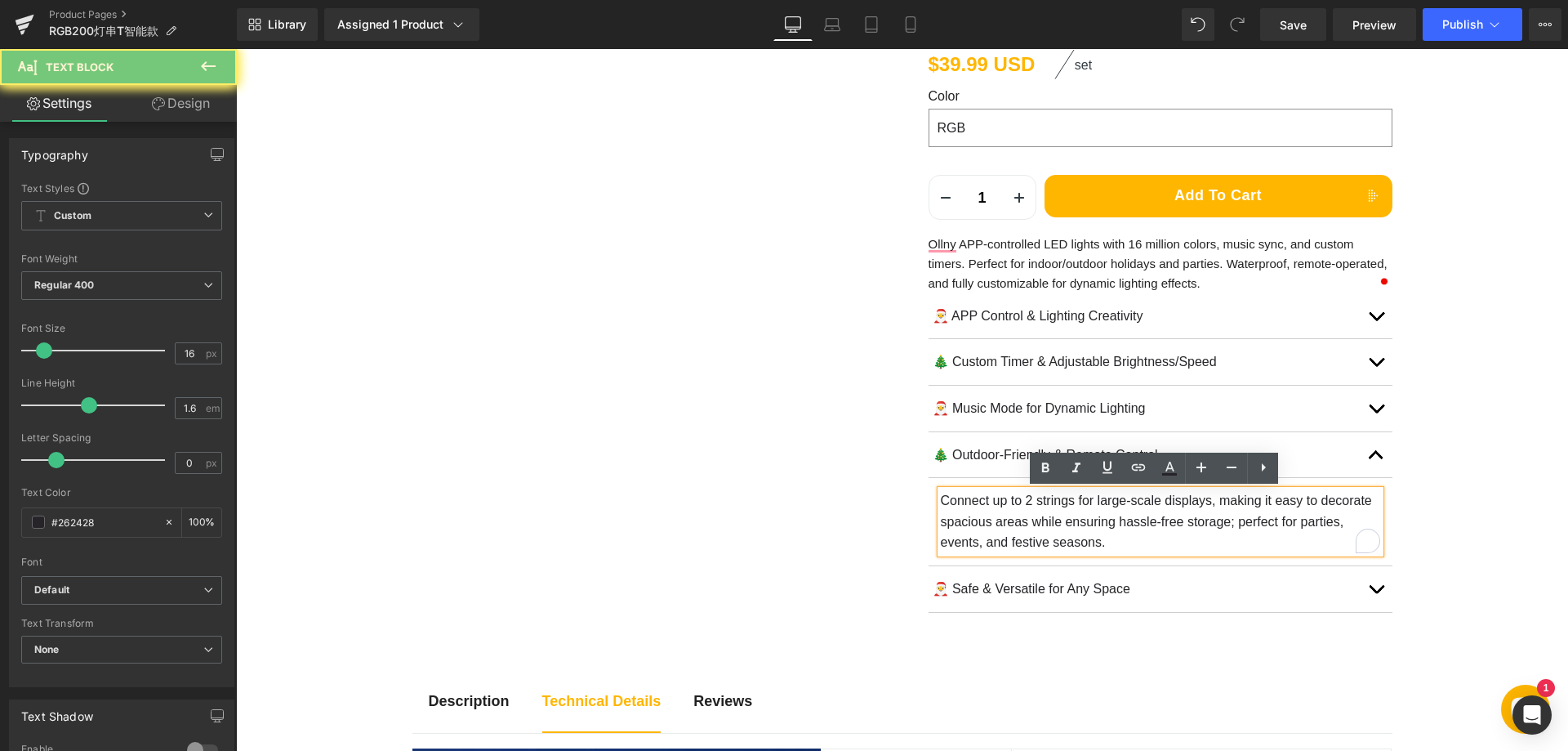
click at [1070, 512] on p "Connect up to 2 strings for large-scale displays, making it easy to decorate sp…" at bounding box center [1161, 522] width 440 height 63
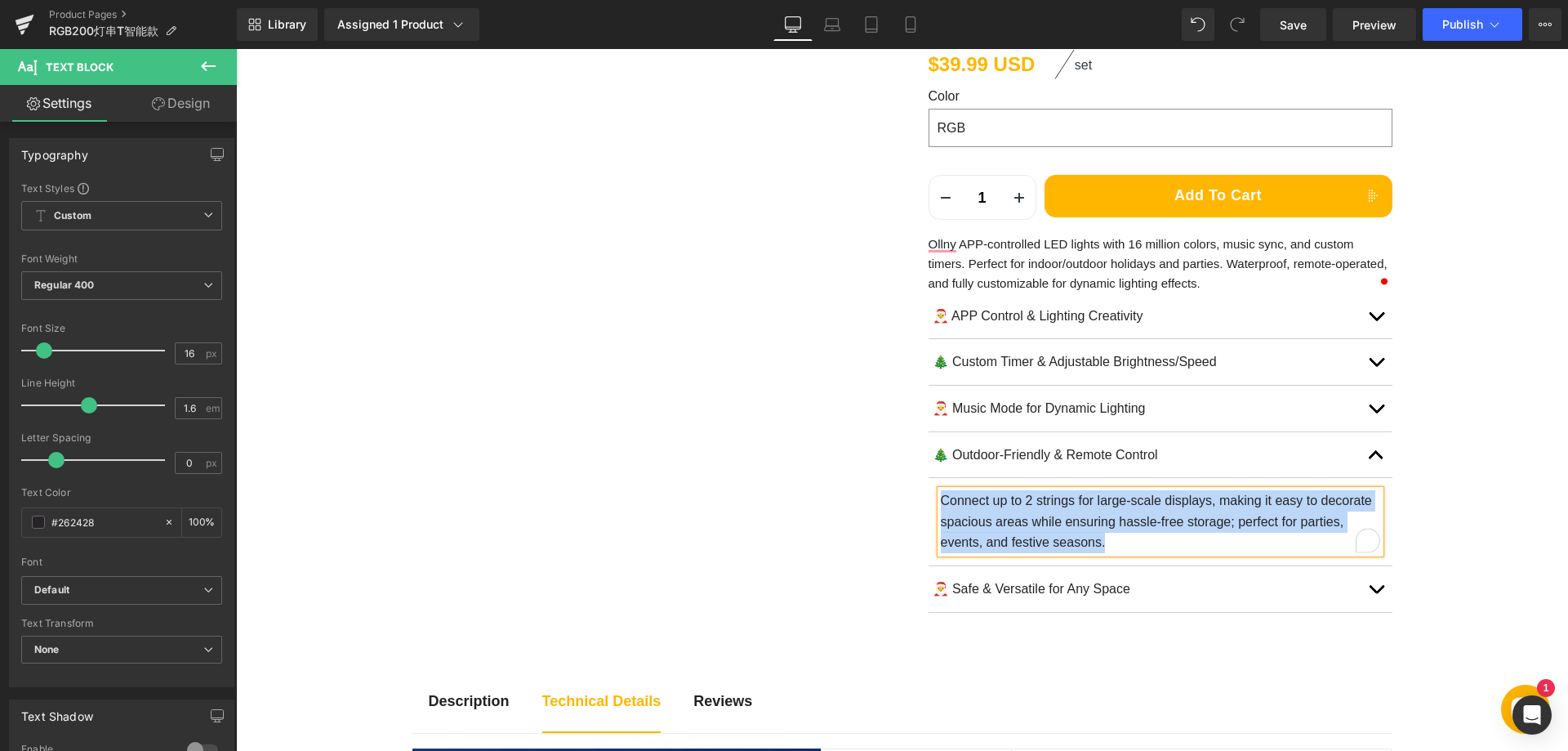
paste div "To enrich screen reader interactions, please activate Accessibility in Grammarl…"
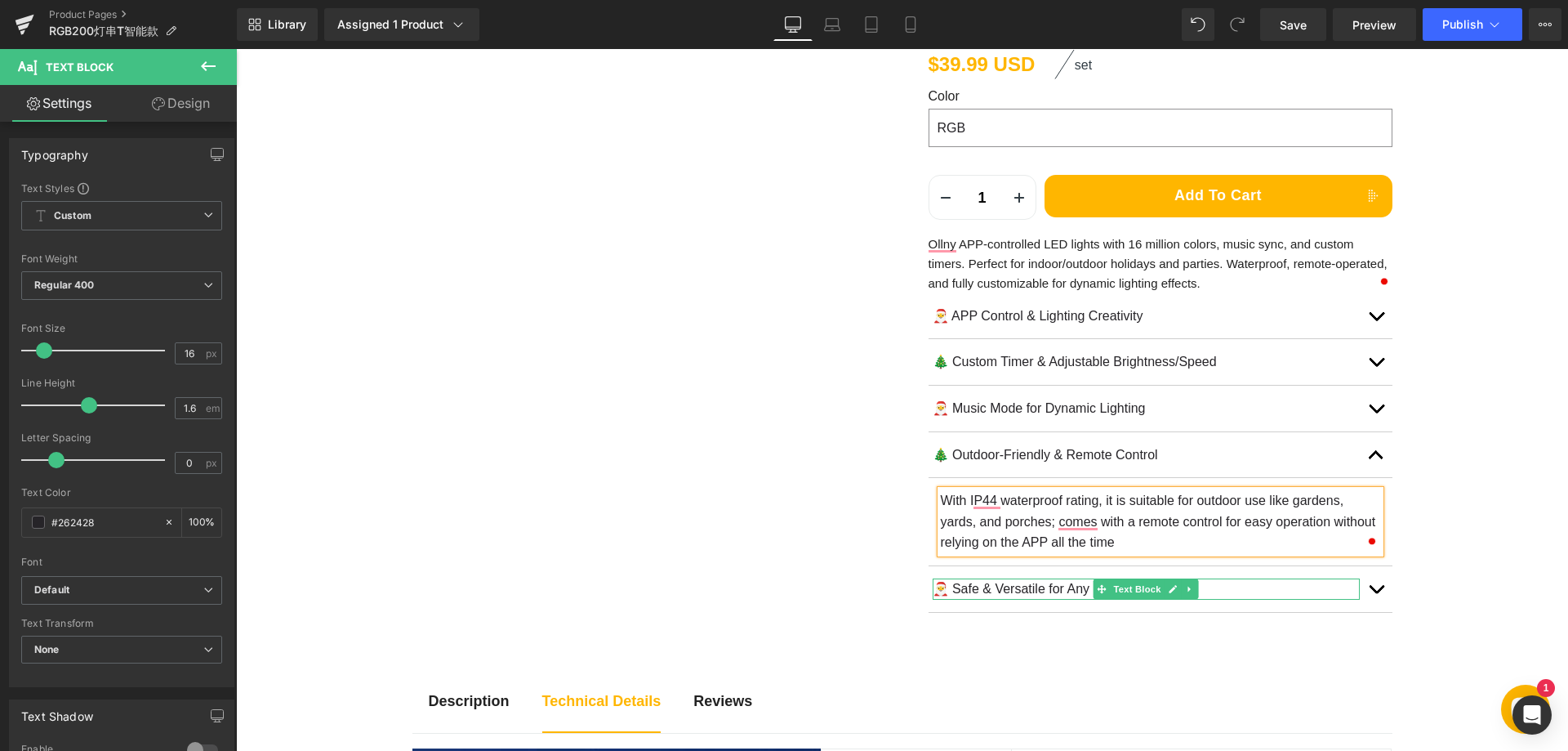
click at [996, 588] on p "🎅 Safe & Versatile for Any Space" at bounding box center [1146, 589] width 428 height 21
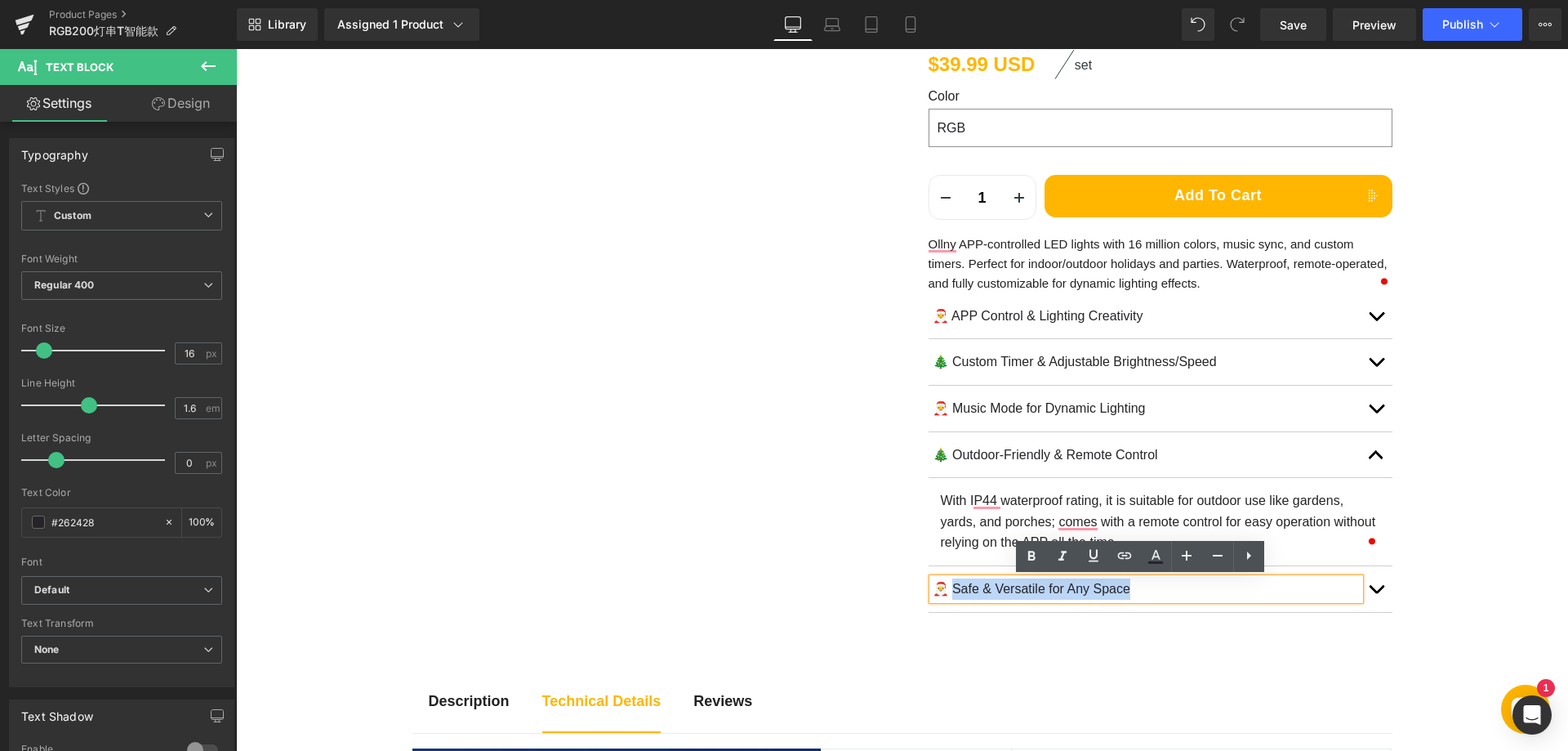
drag, startPoint x: 951, startPoint y: 588, endPoint x: 1195, endPoint y: 586, distance: 244.0
click at [1195, 586] on p "🎅 Safe & Versatile for Any Space" at bounding box center [1146, 589] width 428 height 21
paste div
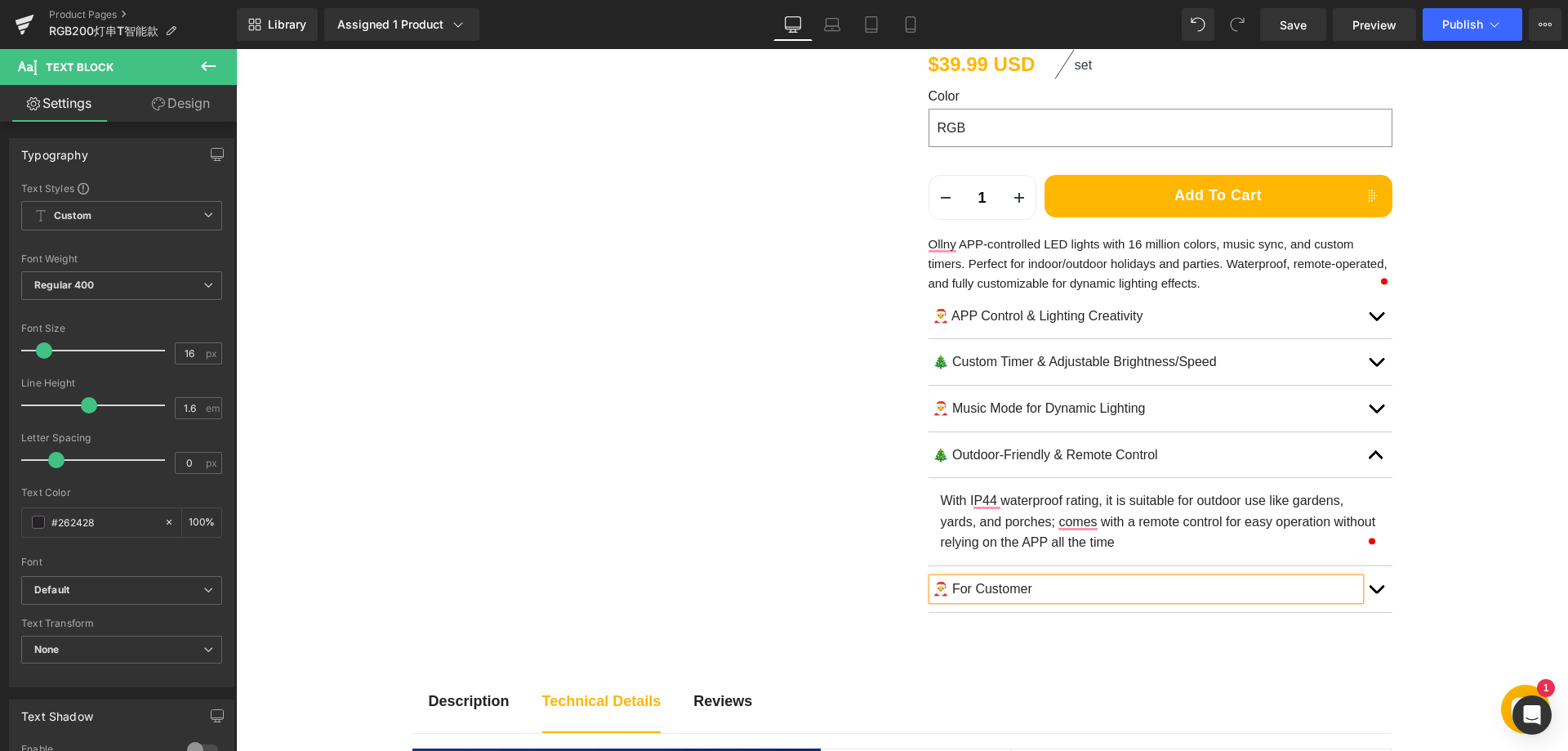
click at [1373, 593] on button "button" at bounding box center [1376, 589] width 33 height 46
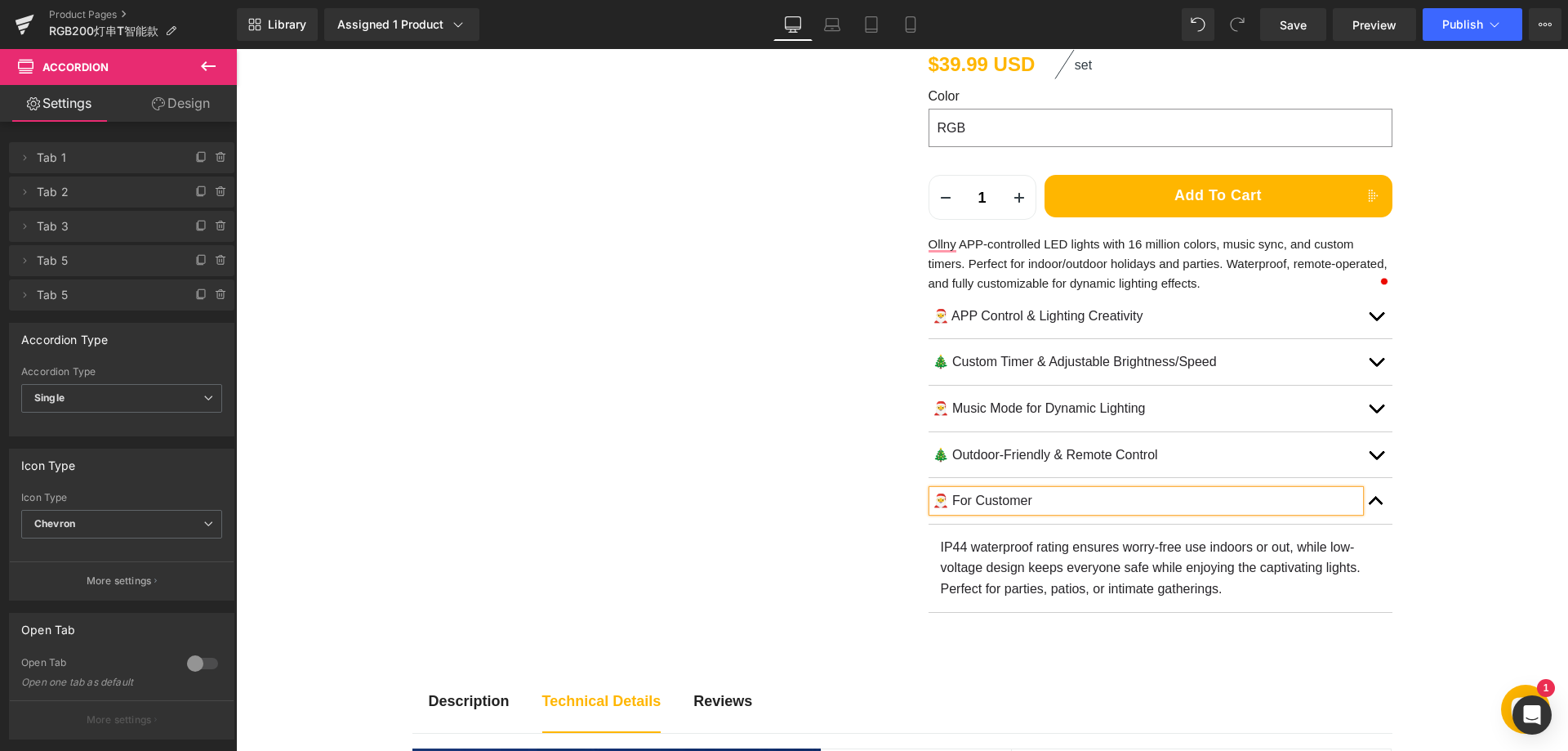
click at [1007, 547] on p "IP44 waterproof rating ensures worry-free use indoors or out, while low-voltage…" at bounding box center [1161, 568] width 440 height 63
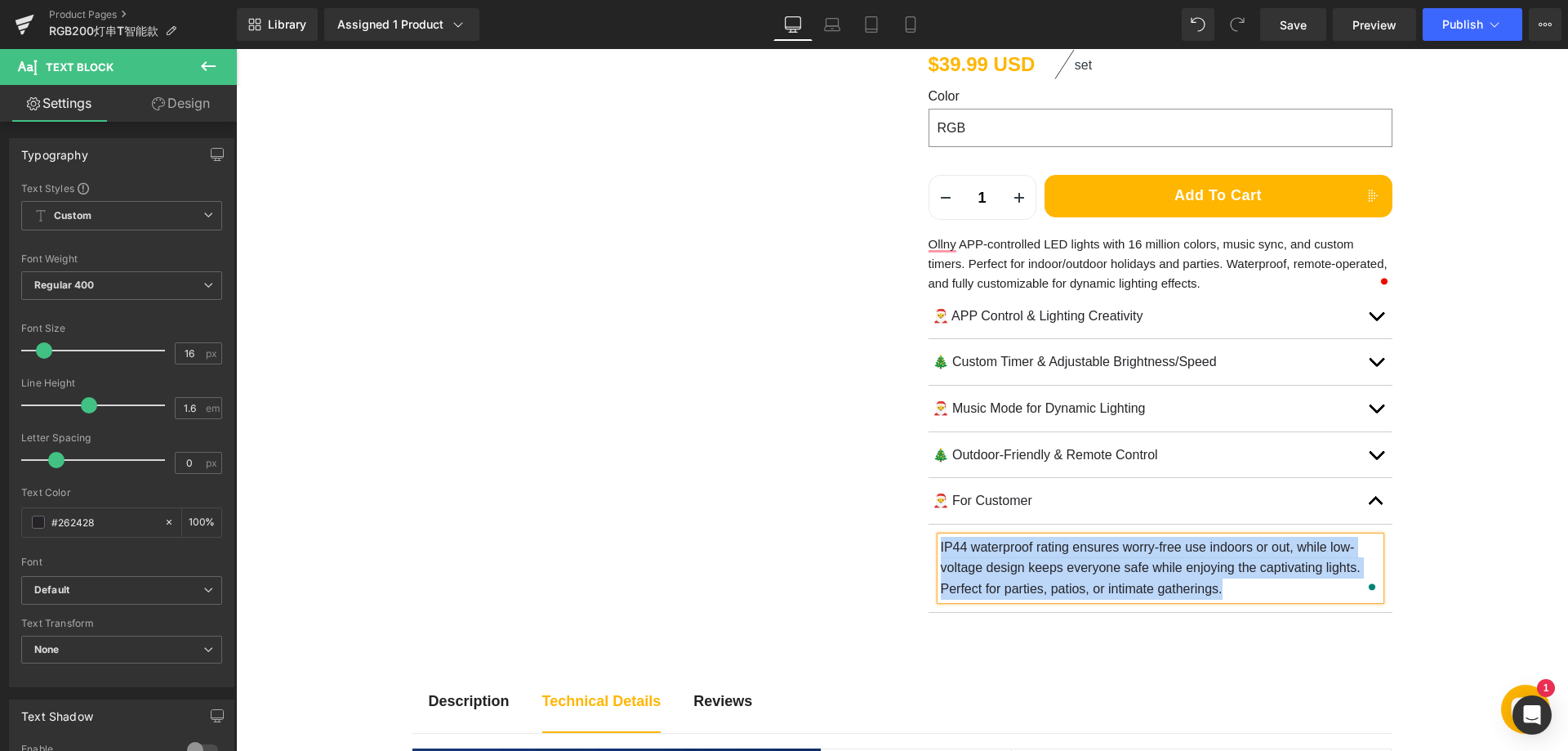
paste div "To enrich screen reader interactions, please activate Accessibility in Grammarl…"
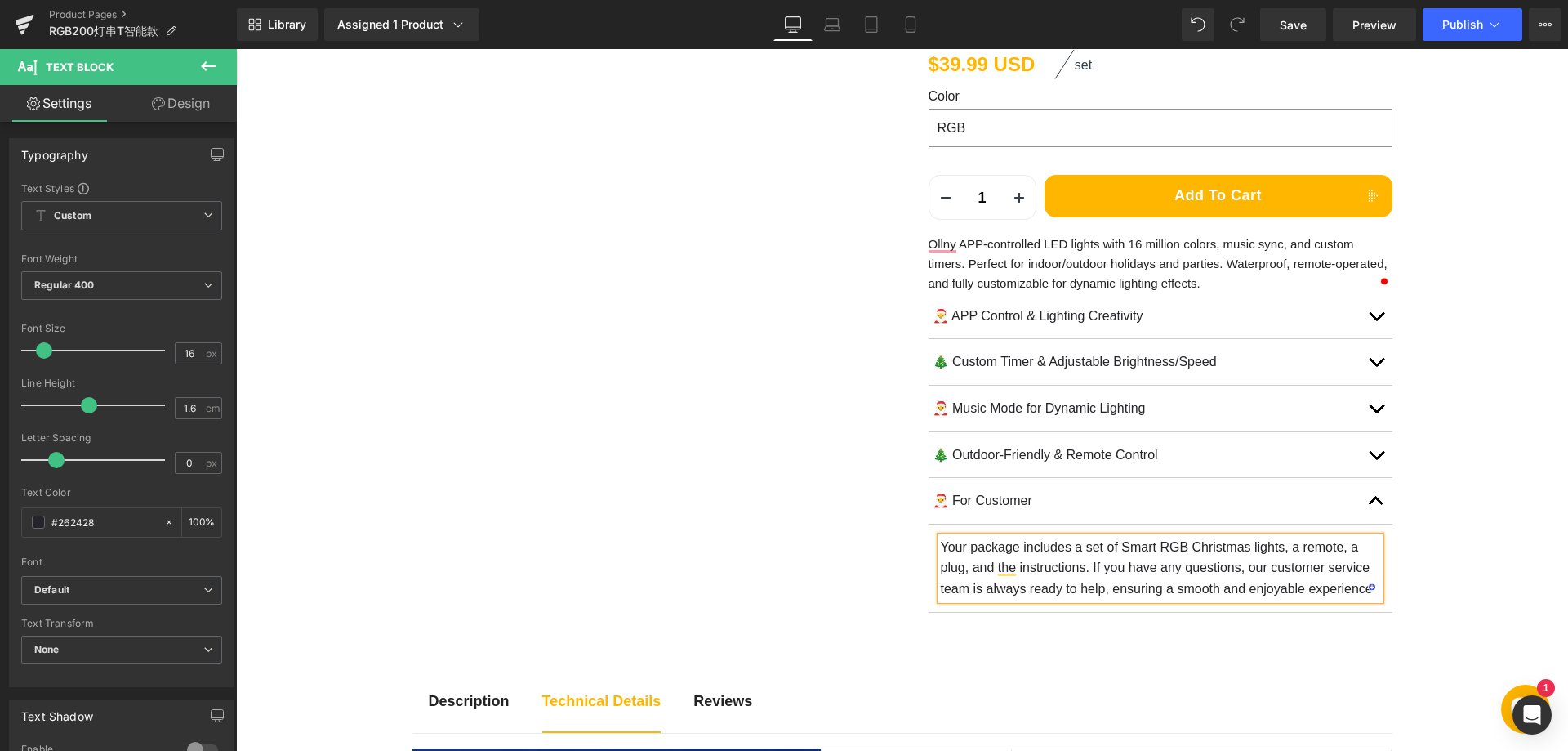
click at [1363, 498] on button "button" at bounding box center [1376, 500] width 33 height 46
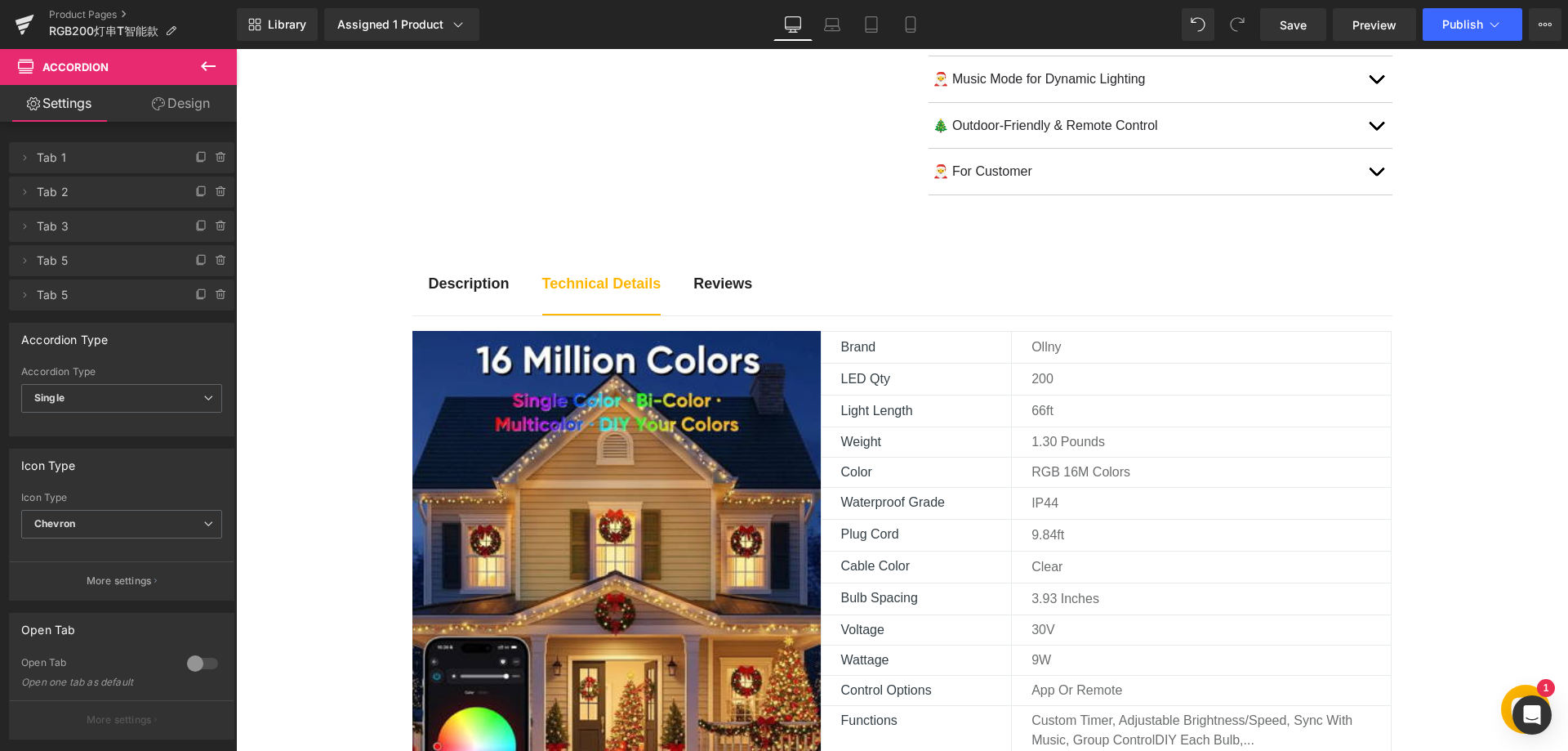
scroll to position [653, 0]
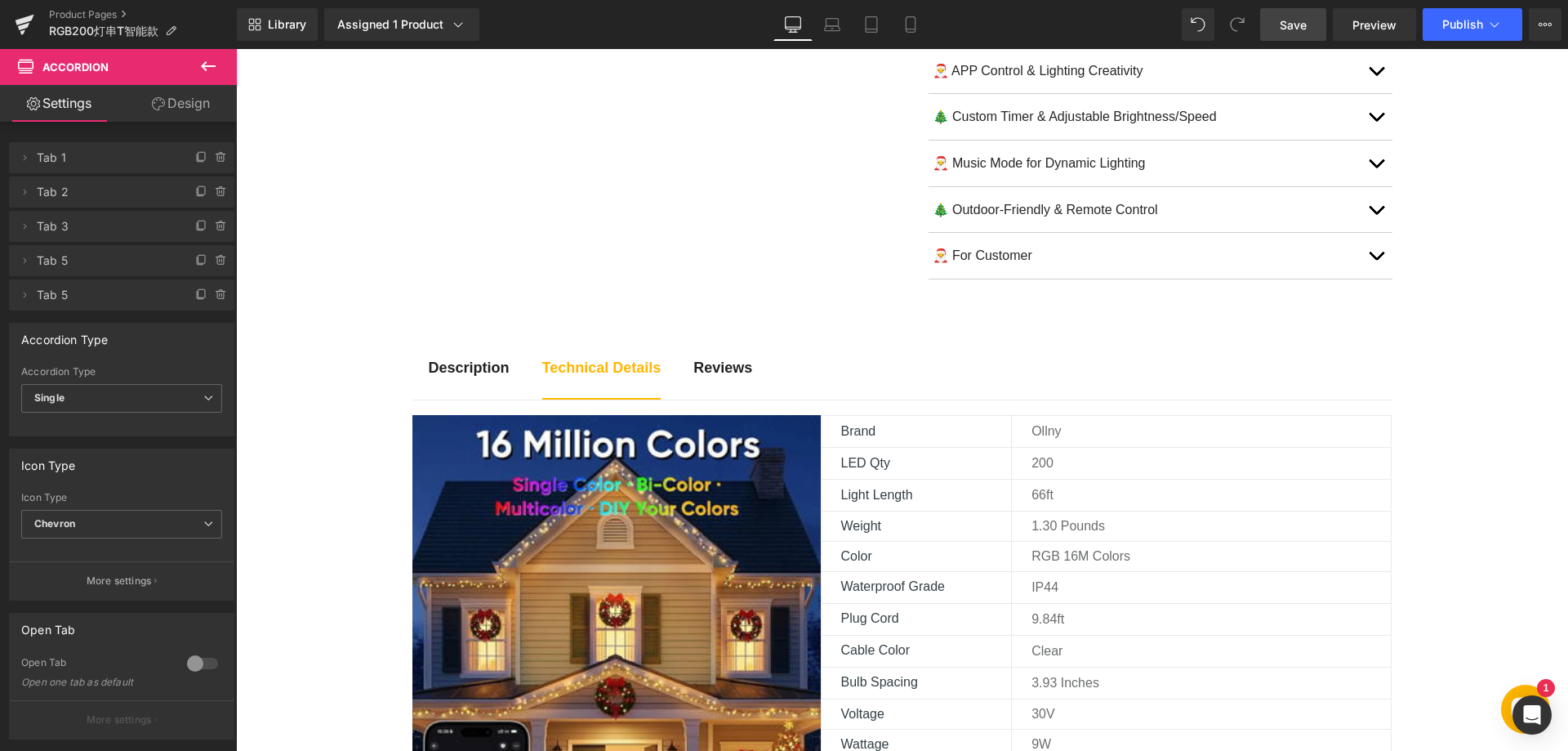
click at [1294, 30] on span "Save" at bounding box center [1293, 25] width 27 height 17
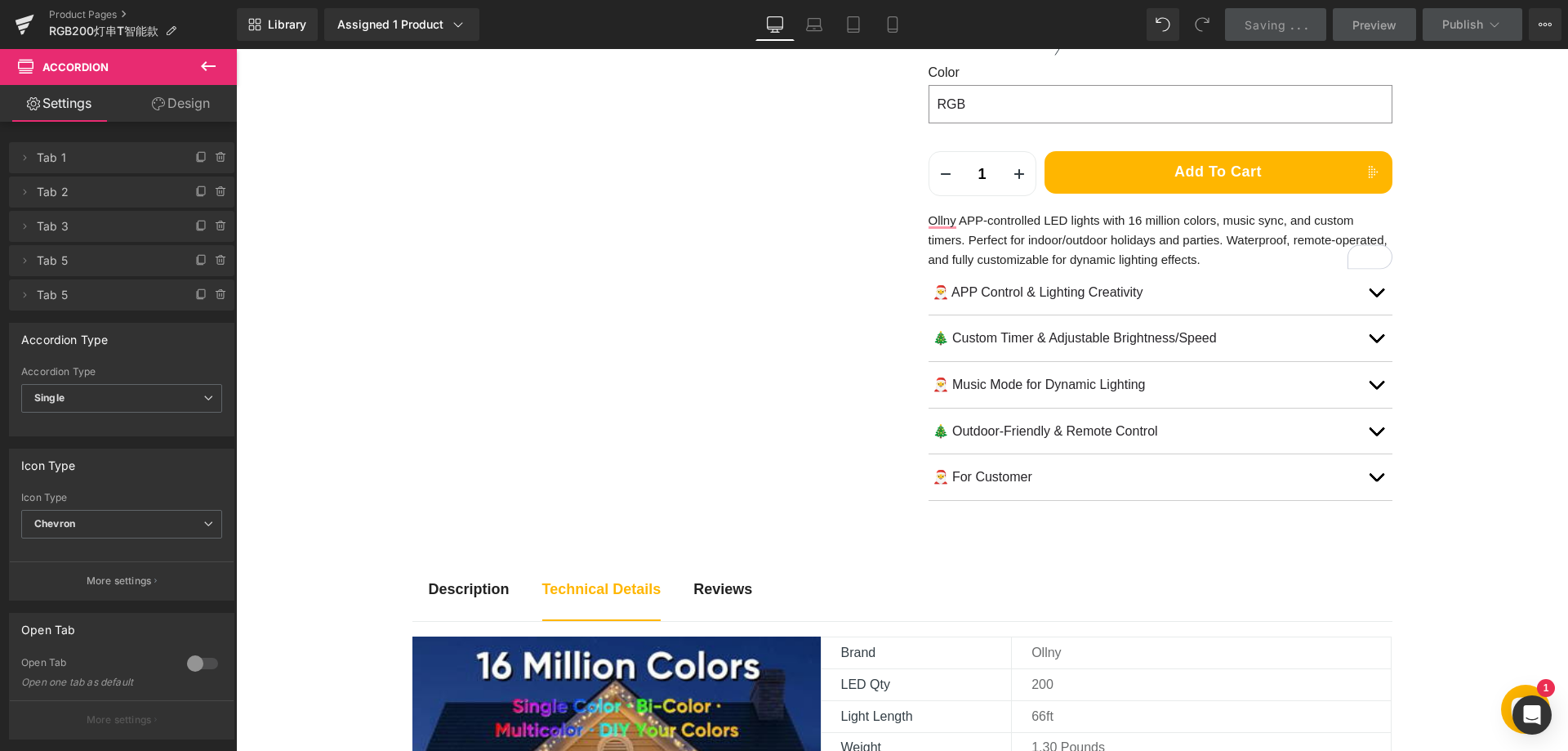
scroll to position [408, 0]
